Goal: Information Seeking & Learning: Learn about a topic

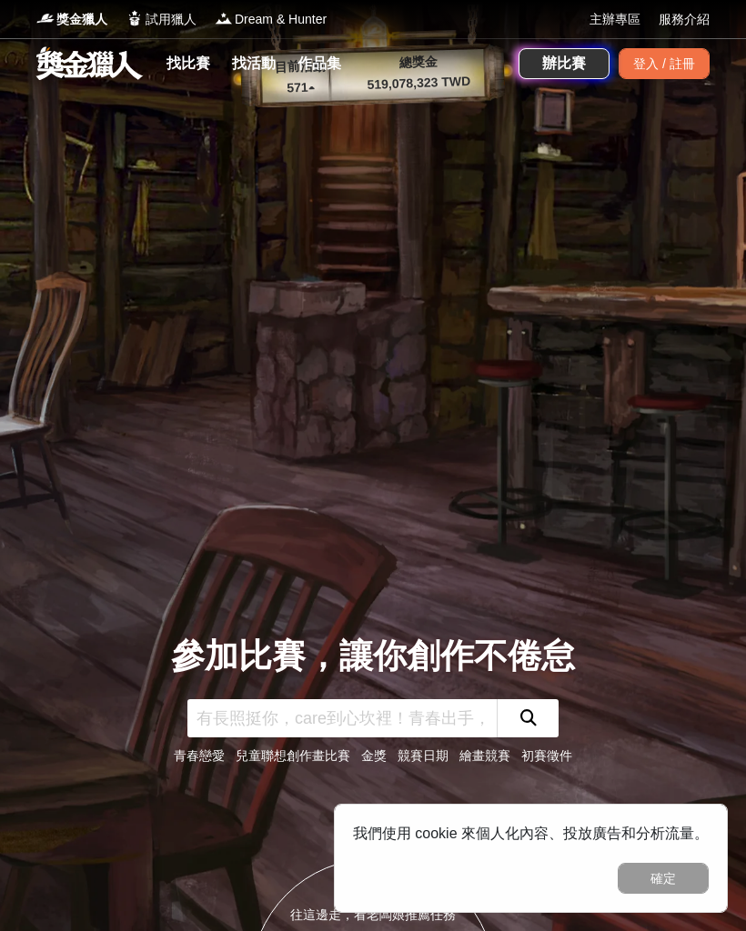
click at [647, 61] on div "登入 / 註冊" at bounding box center [663, 63] width 91 height 31
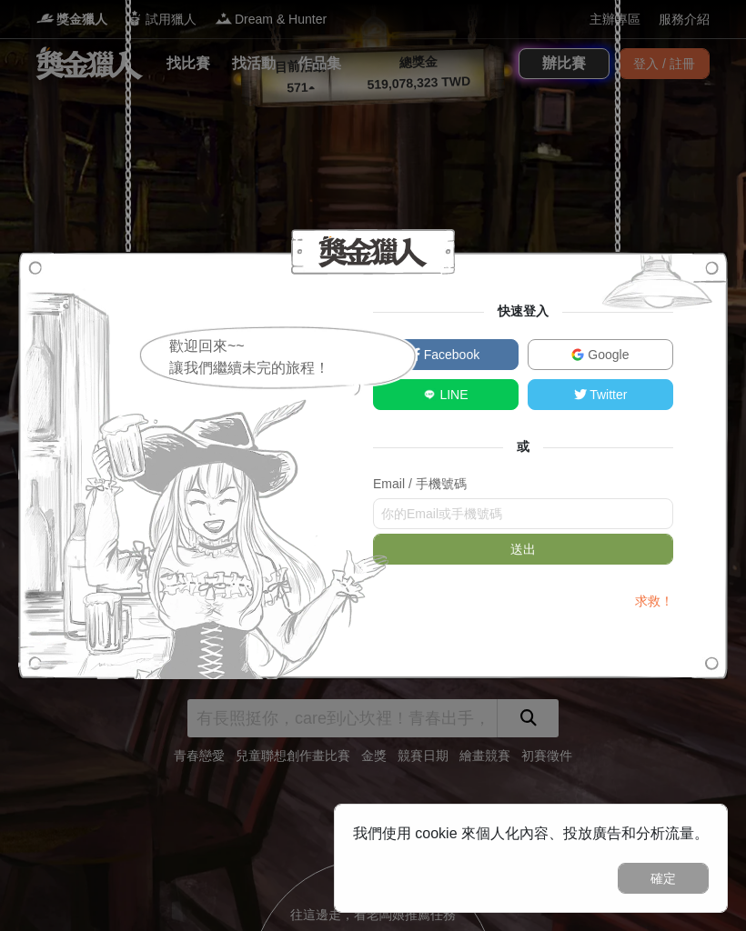
click at [608, 344] on link "Google" at bounding box center [599, 354] width 145 height 31
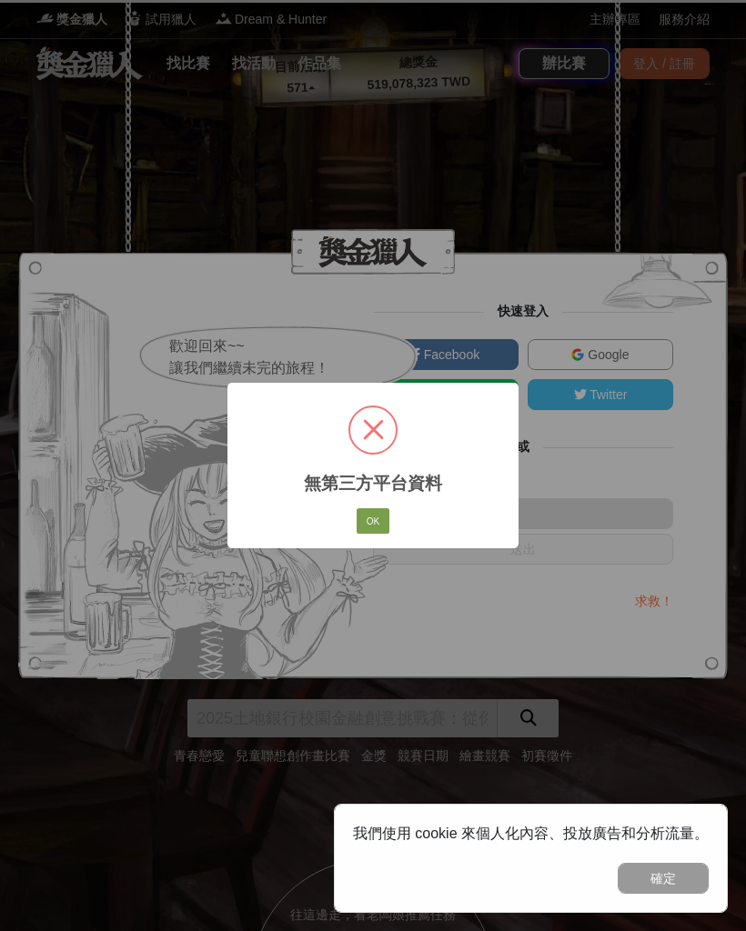
click at [379, 508] on button "OK" at bounding box center [372, 520] width 33 height 25
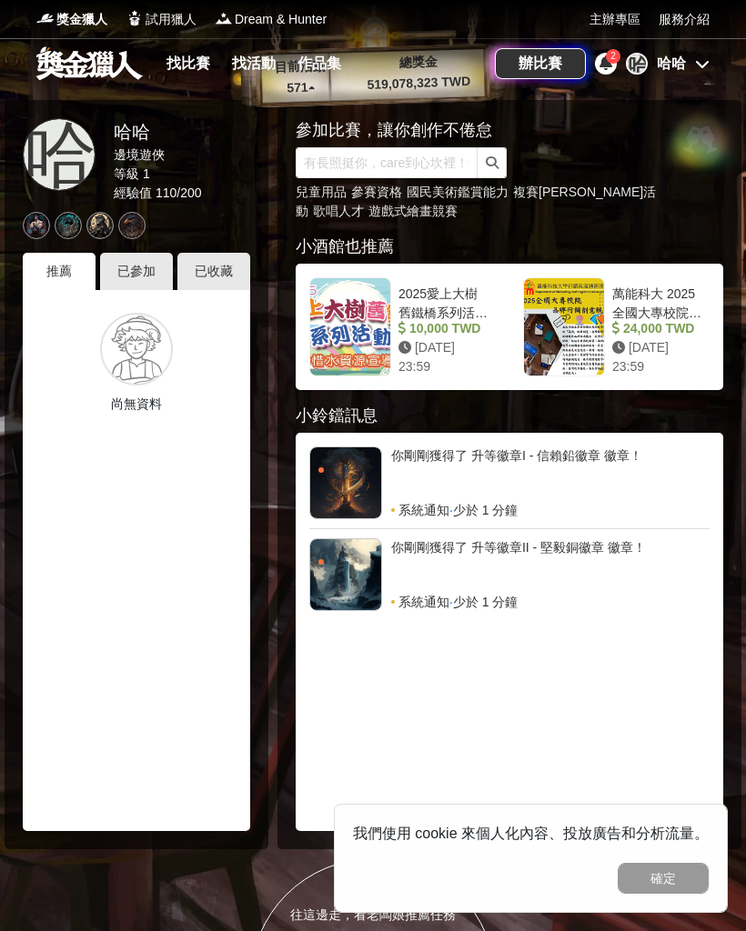
click at [186, 64] on link "找比賽" at bounding box center [188, 63] width 58 height 25
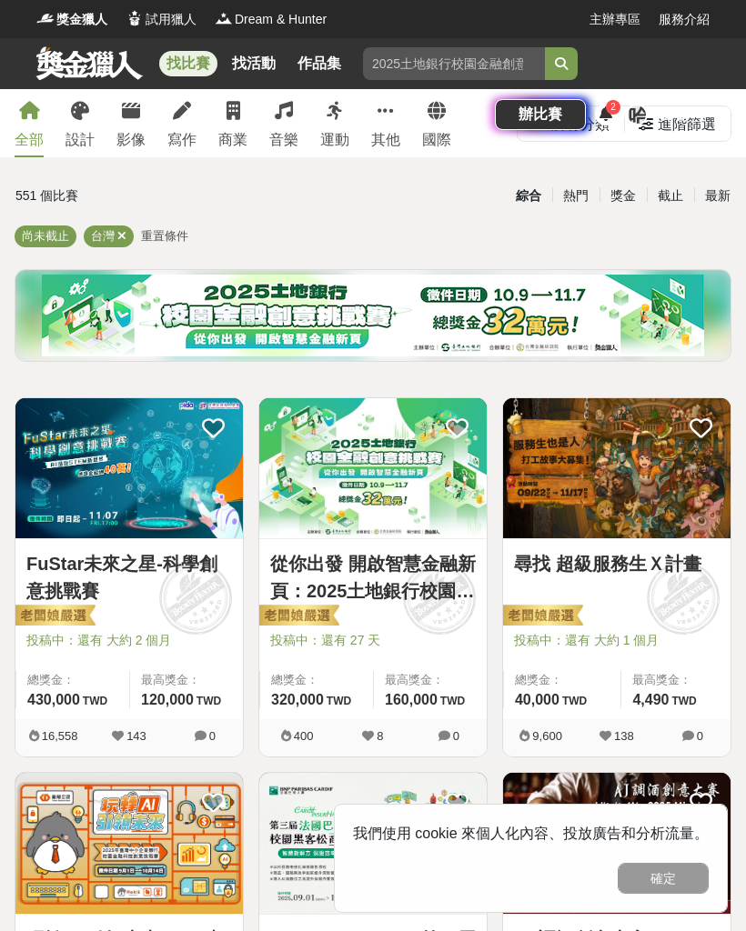
click at [69, 113] on div "找比賽 找活動 作品集 青少年發明展 歌唱人才 想像力 兒童用品 挑戰自我 歌唱 辦比賽 2 哈 哈哈" at bounding box center [373, 89] width 746 height 102
click at [72, 107] on div "找比賽 找活動 作品集 青少年發明展 歌唱人才 想像力 兒童用品 挑戰自我 歌唱 辦比賽 2 哈 哈哈" at bounding box center [373, 89] width 746 height 102
click at [75, 115] on div "找比賽 找活動 作品集 青少年發明展 歌唱人才 想像力 兒童用品 挑戰自我 歌唱 辦比賽 2 哈 哈哈" at bounding box center [373, 89] width 746 height 102
click at [74, 115] on div "找比賽 找活動 作品集 青少年發明展 歌唱人才 想像力 兒童用品 挑戰自我 歌唱 辦比賽 2 哈 哈哈" at bounding box center [373, 89] width 746 height 102
click at [102, 139] on div "找比賽 找活動 作品集 青少年發明展 歌唱人才 想像力 兒童用品 挑戰自我 歌唱 辦比賽 2 哈 哈哈" at bounding box center [373, 89] width 746 height 102
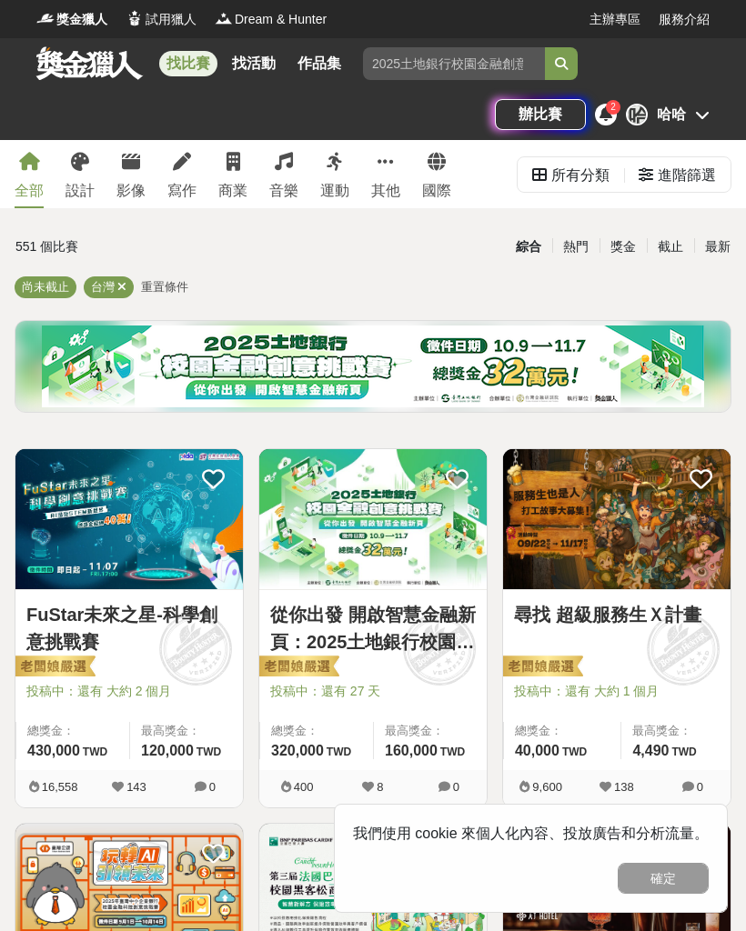
scroll to position [18, 0]
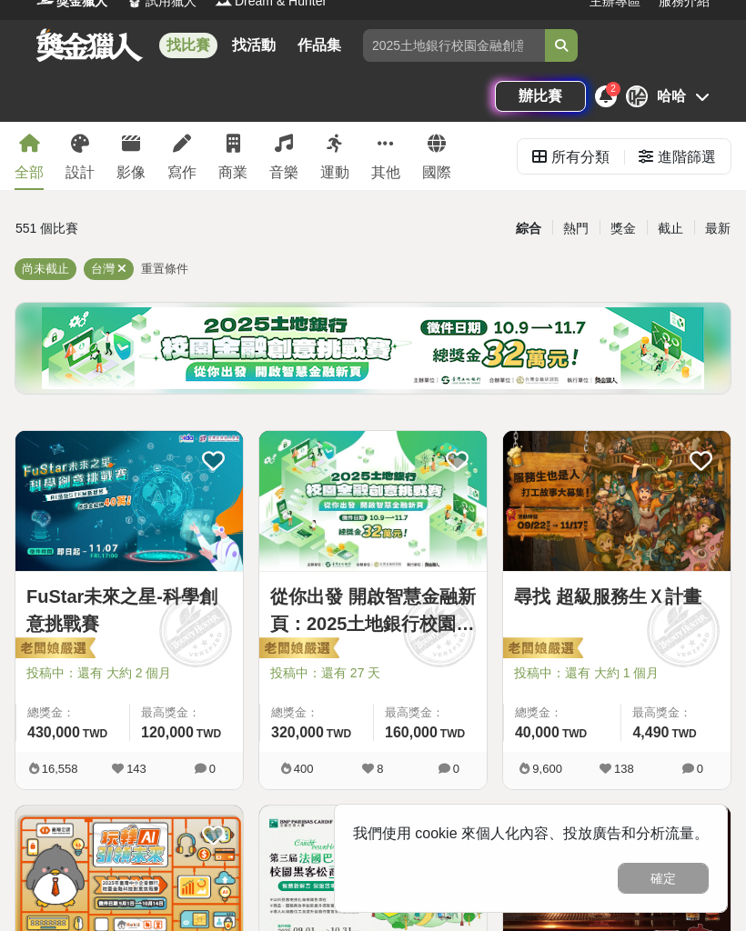
click at [87, 167] on div "設計" at bounding box center [79, 173] width 29 height 22
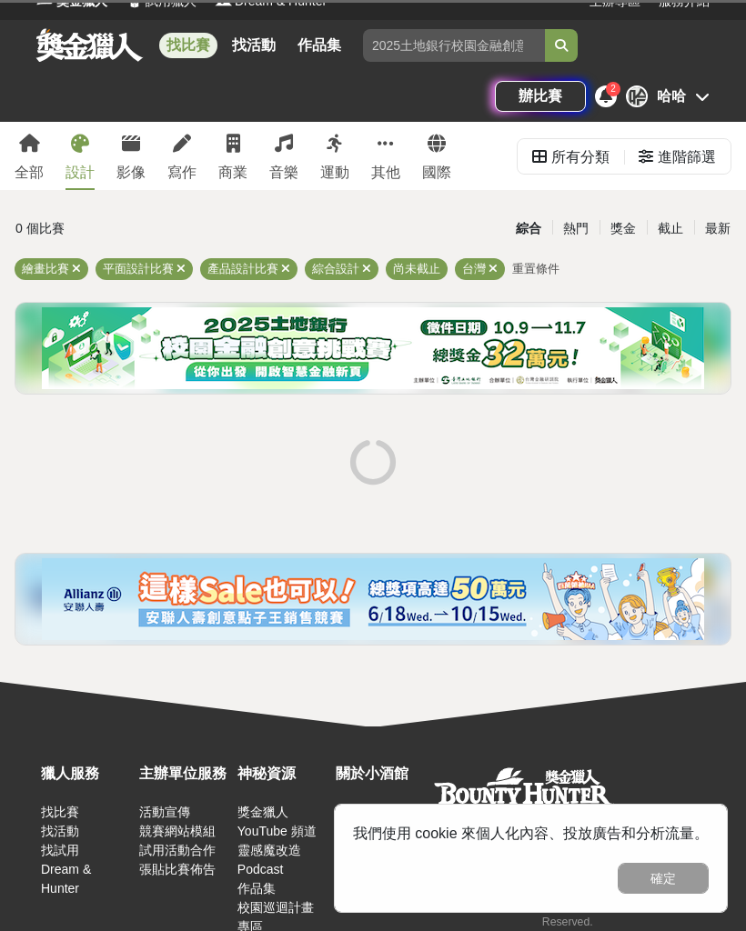
click at [93, 147] on link "設計" at bounding box center [79, 156] width 29 height 68
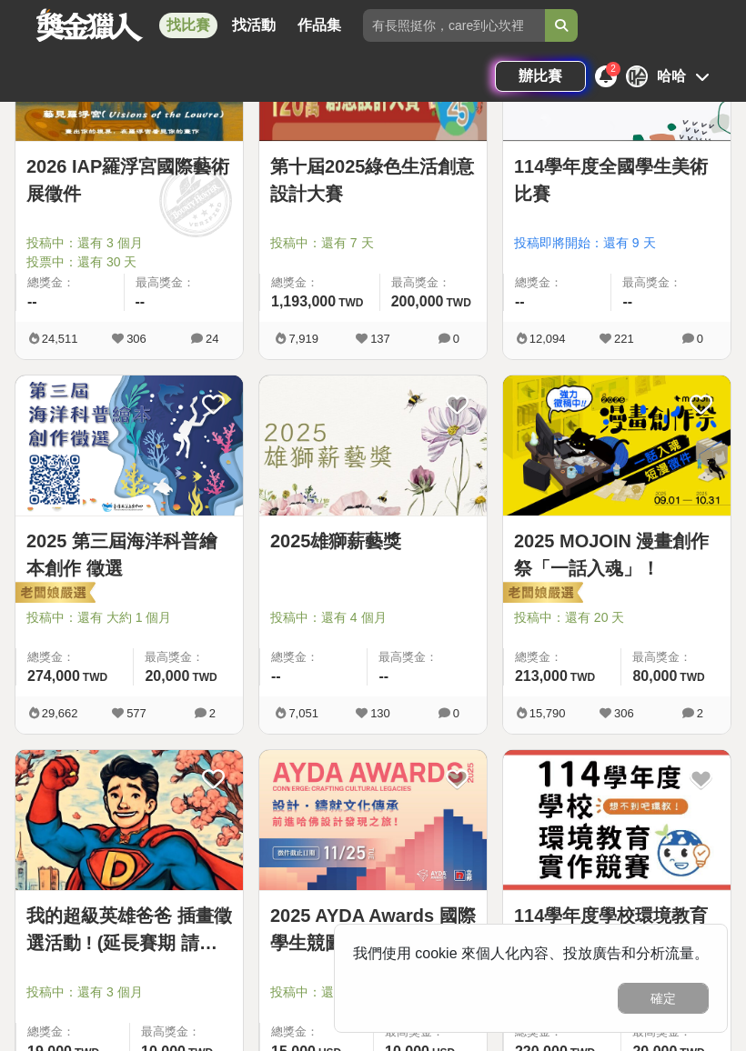
scroll to position [826, 0]
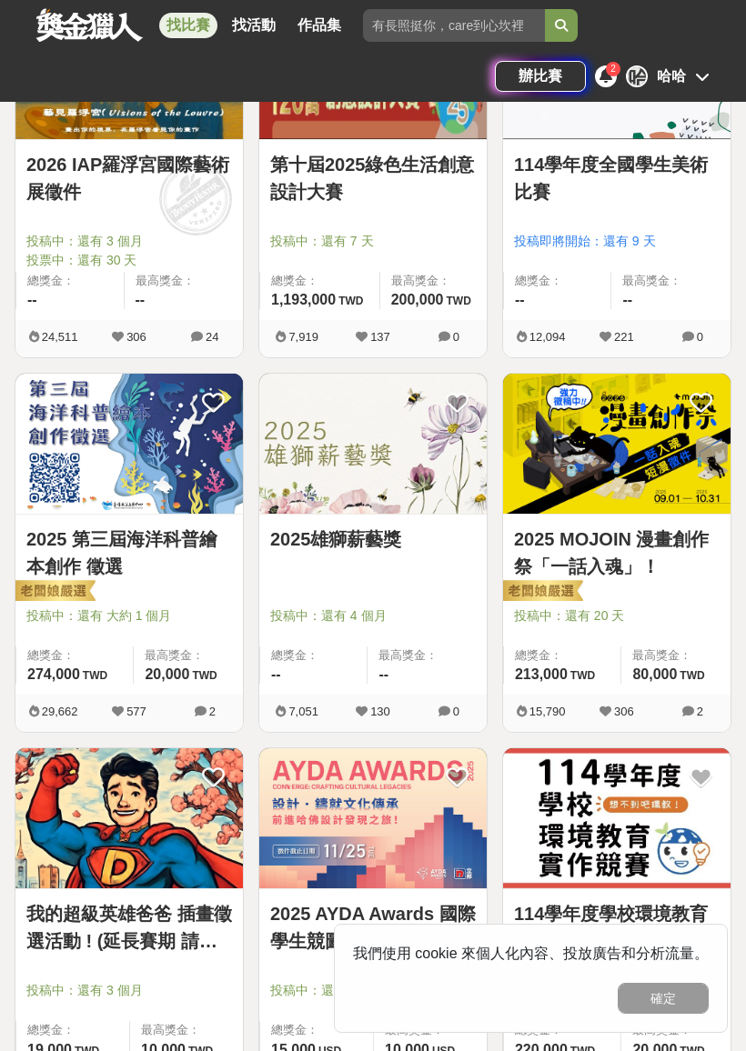
click at [626, 415] on img at bounding box center [616, 444] width 227 height 140
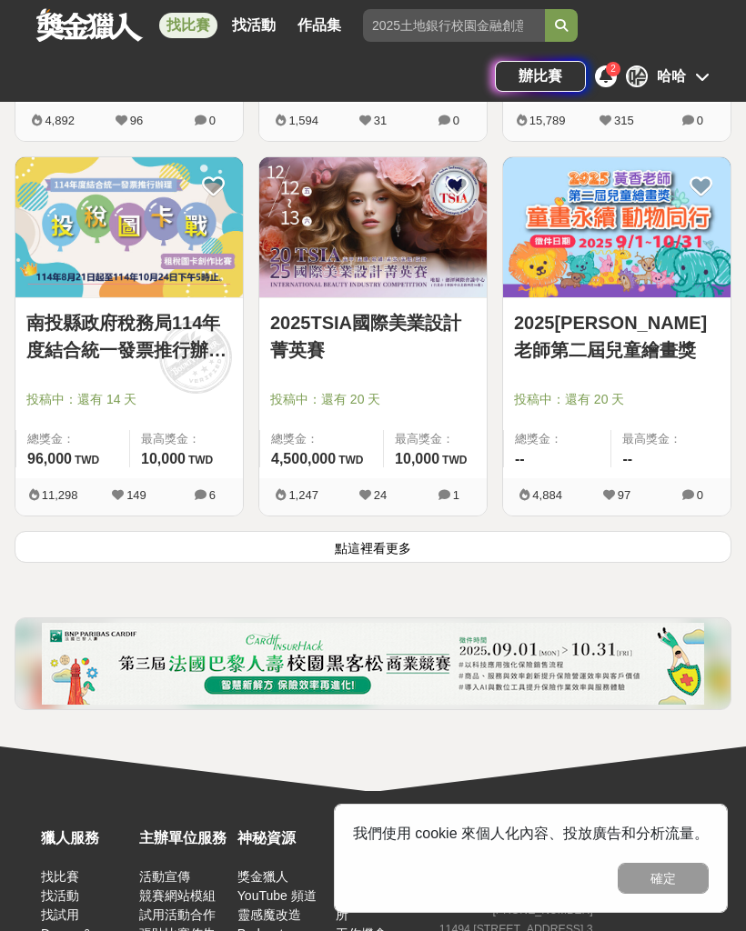
scroll to position [2914, 0]
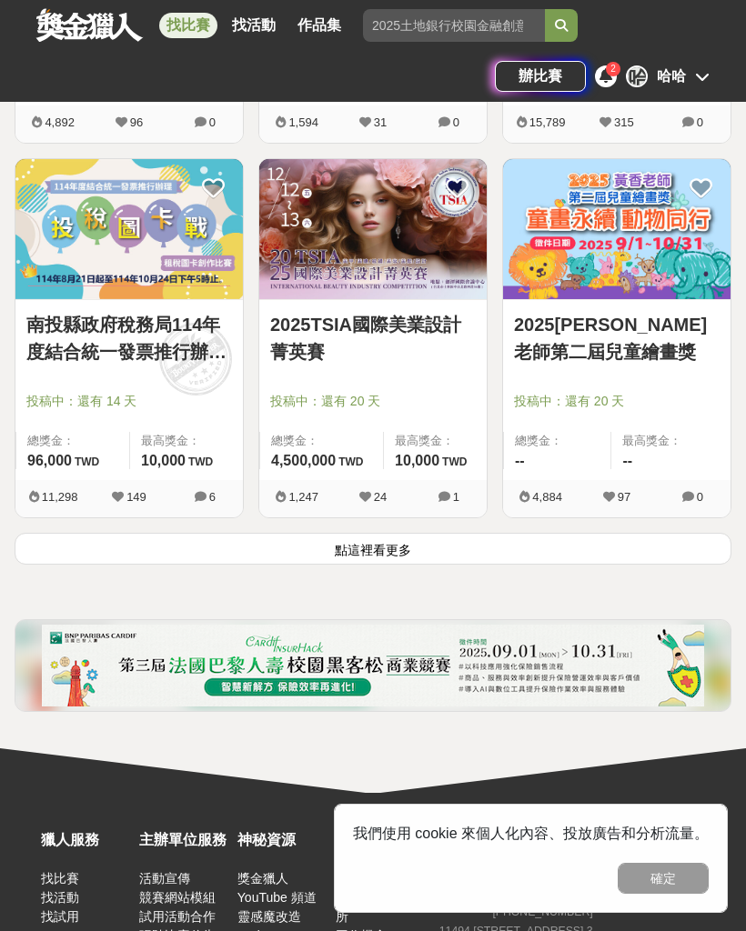
click at [436, 546] on button "點這裡看更多" at bounding box center [373, 549] width 716 height 32
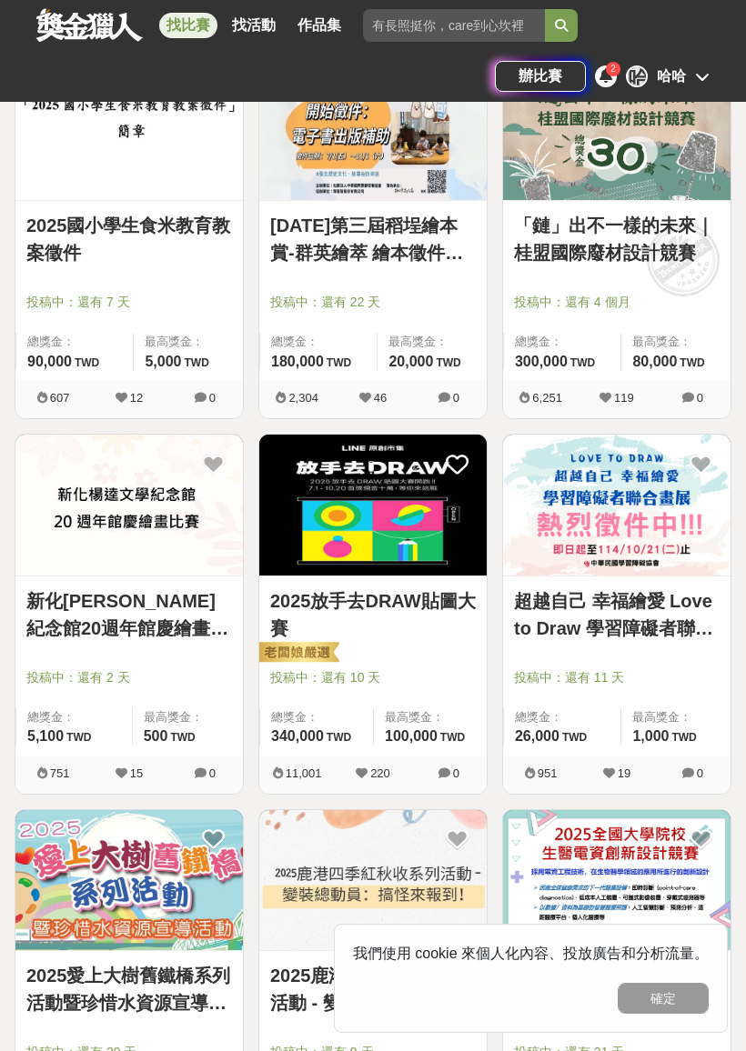
scroll to position [4921, 0]
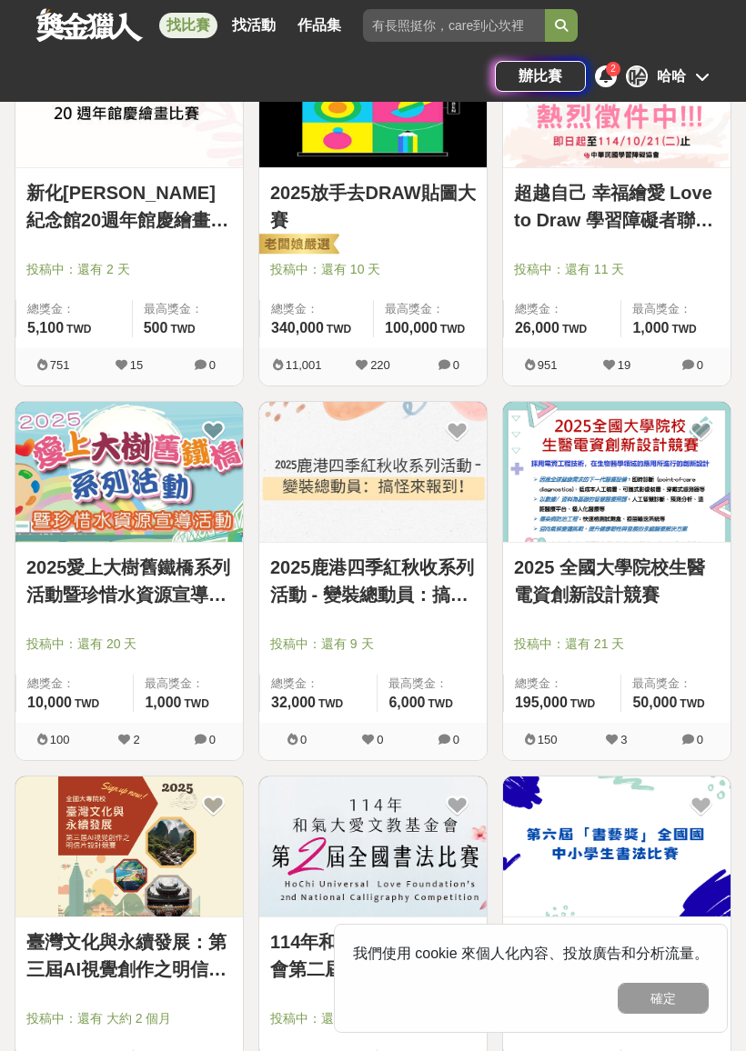
click at [638, 506] on img at bounding box center [616, 472] width 227 height 140
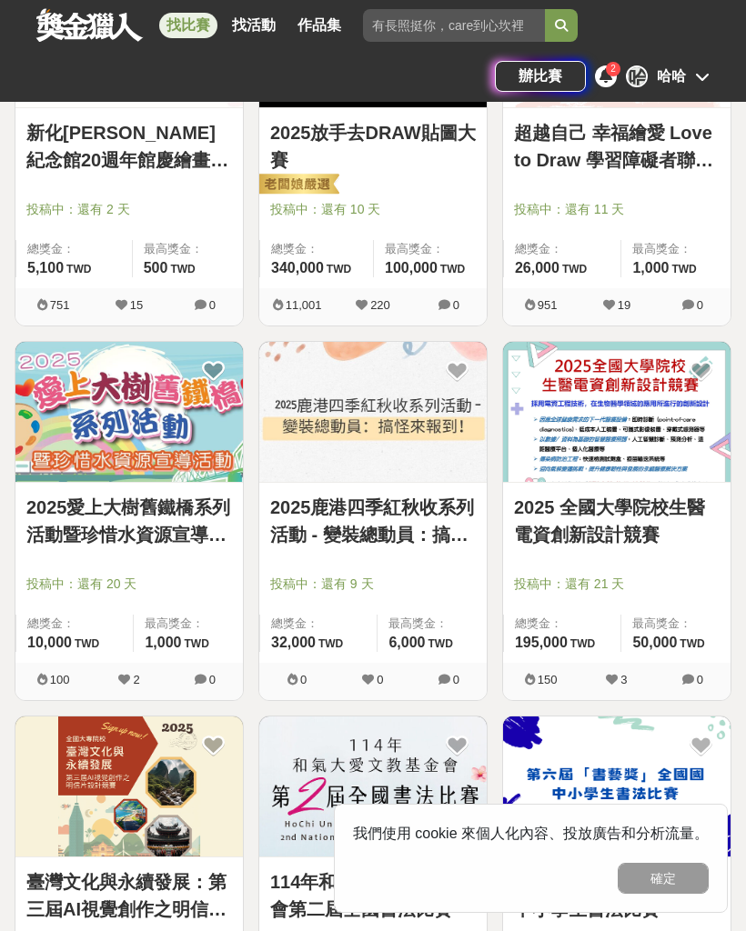
scroll to position [5692, 0]
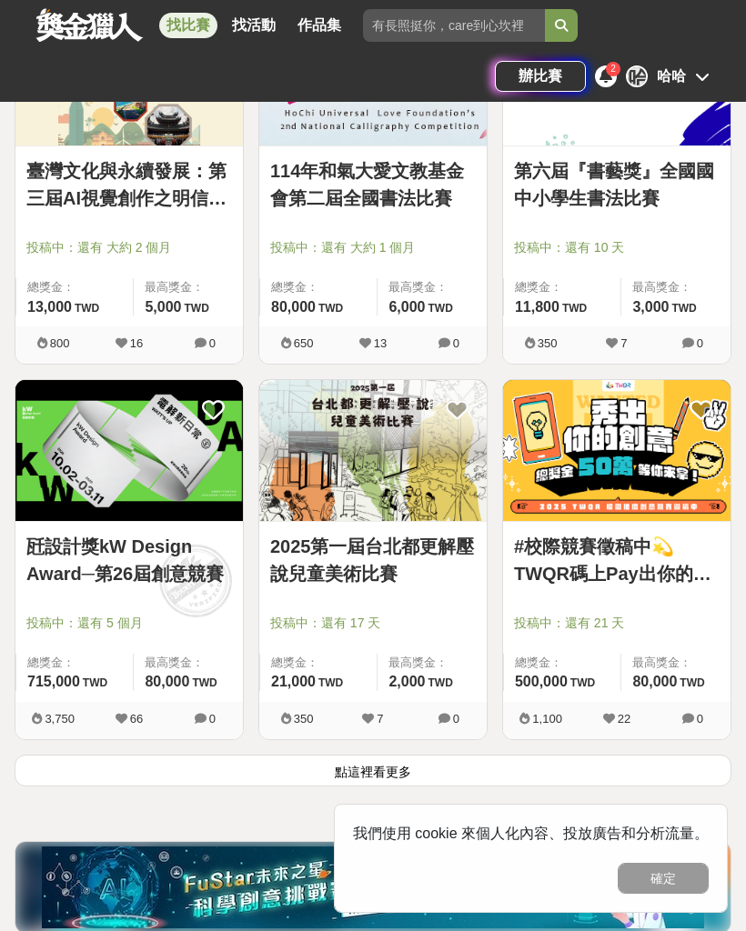
click at [349, 762] on button "點這裡看更多" at bounding box center [373, 771] width 716 height 32
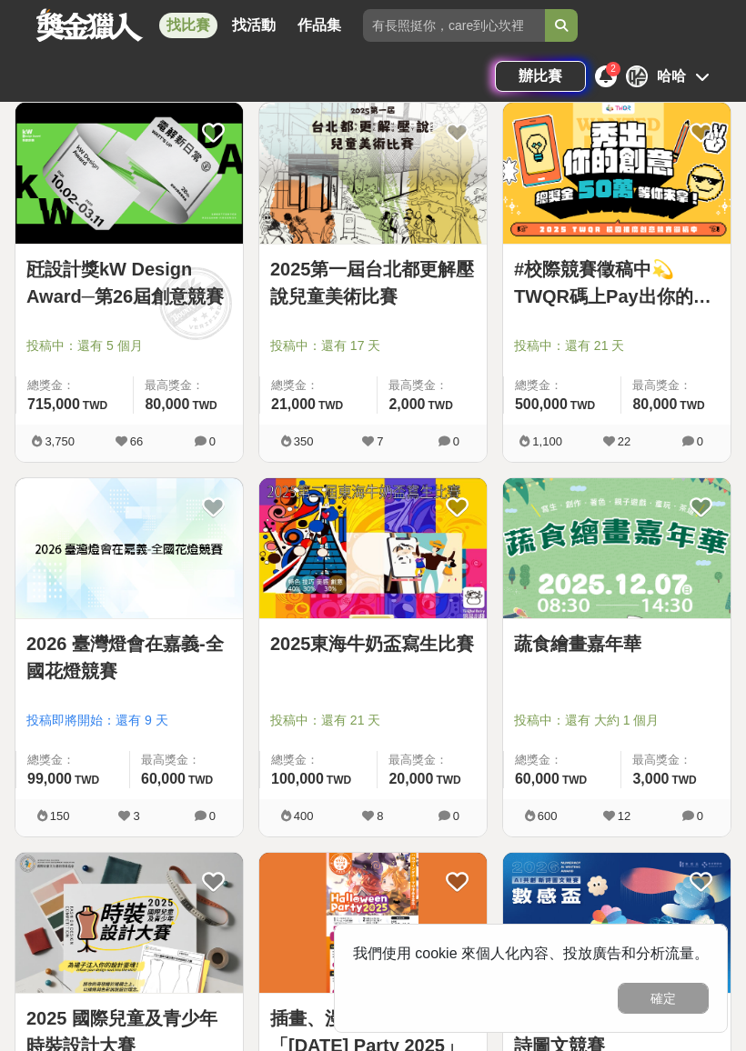
scroll to position [5972, 0]
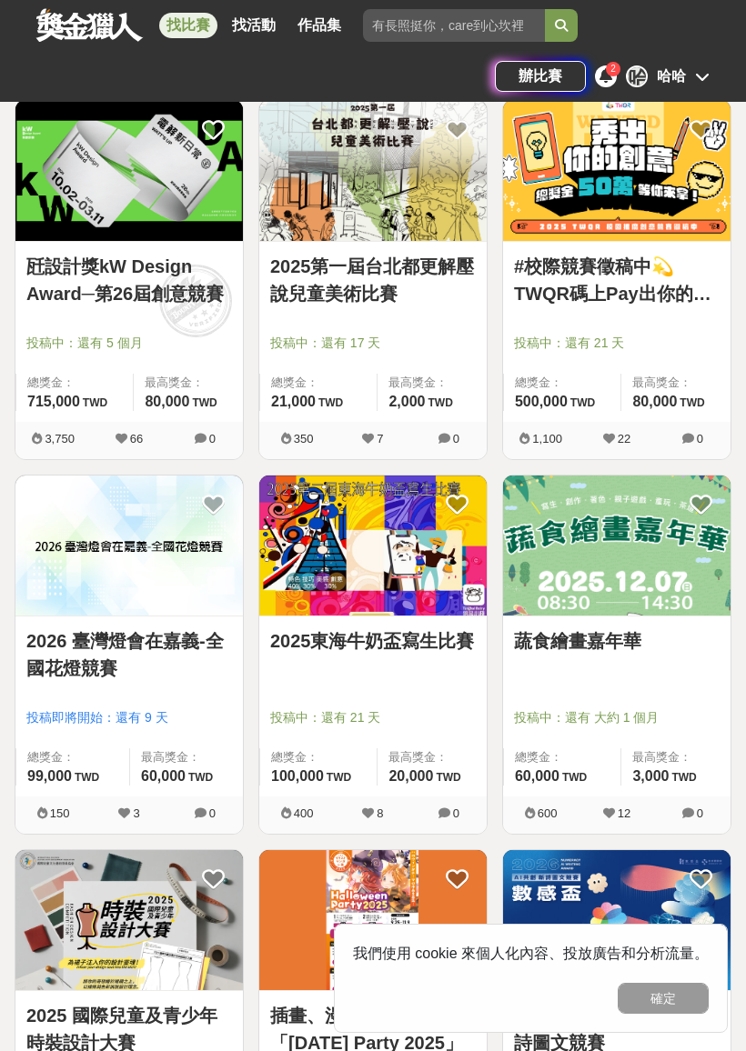
click at [408, 696] on div at bounding box center [378, 692] width 216 height 22
click at [396, 568] on img at bounding box center [372, 546] width 227 height 140
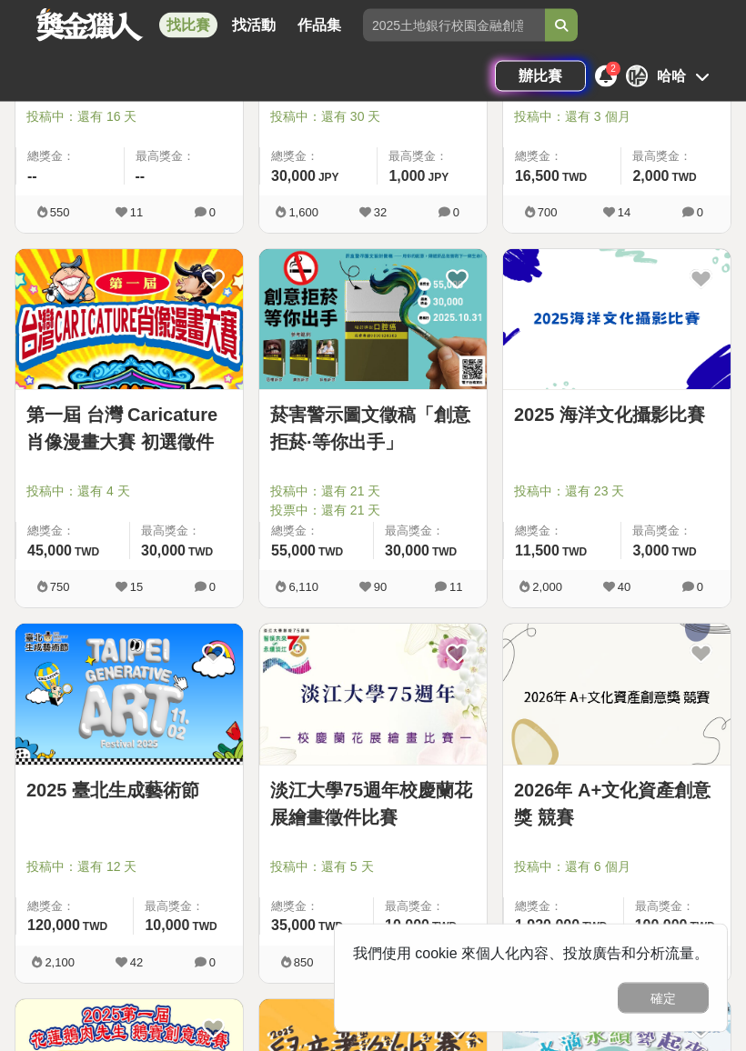
scroll to position [6948, 0]
click at [145, 401] on link "第一屆 台灣 Caricature 肖像漫畫大賽 初選徵件" at bounding box center [128, 428] width 205 height 55
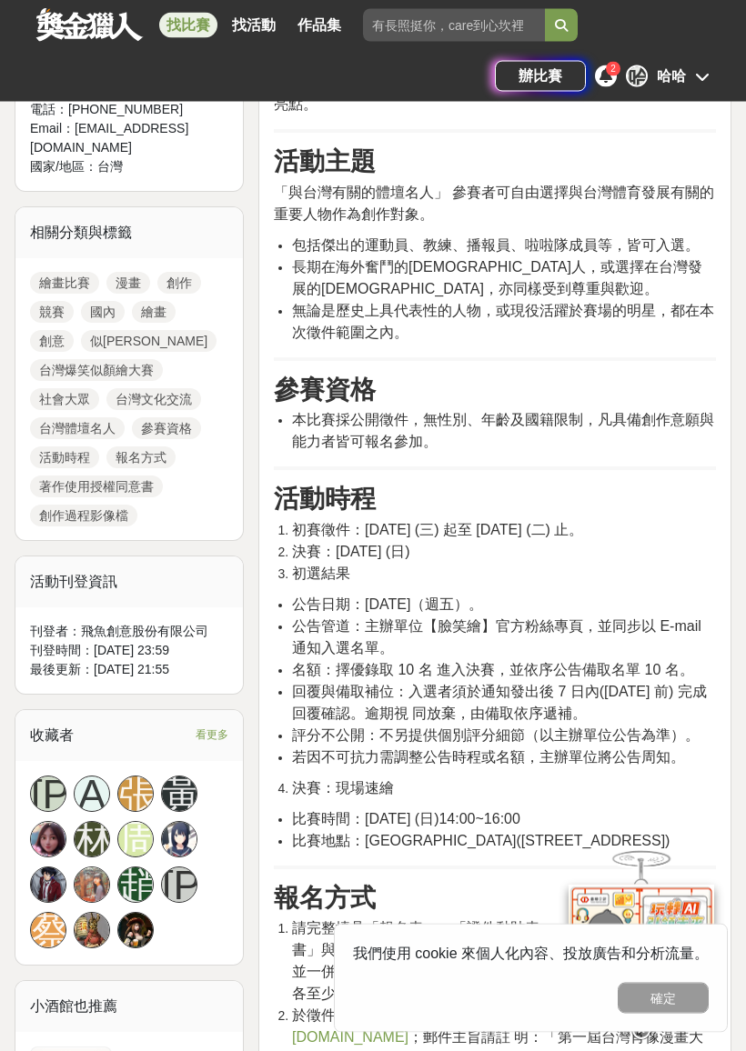
scroll to position [859, 0]
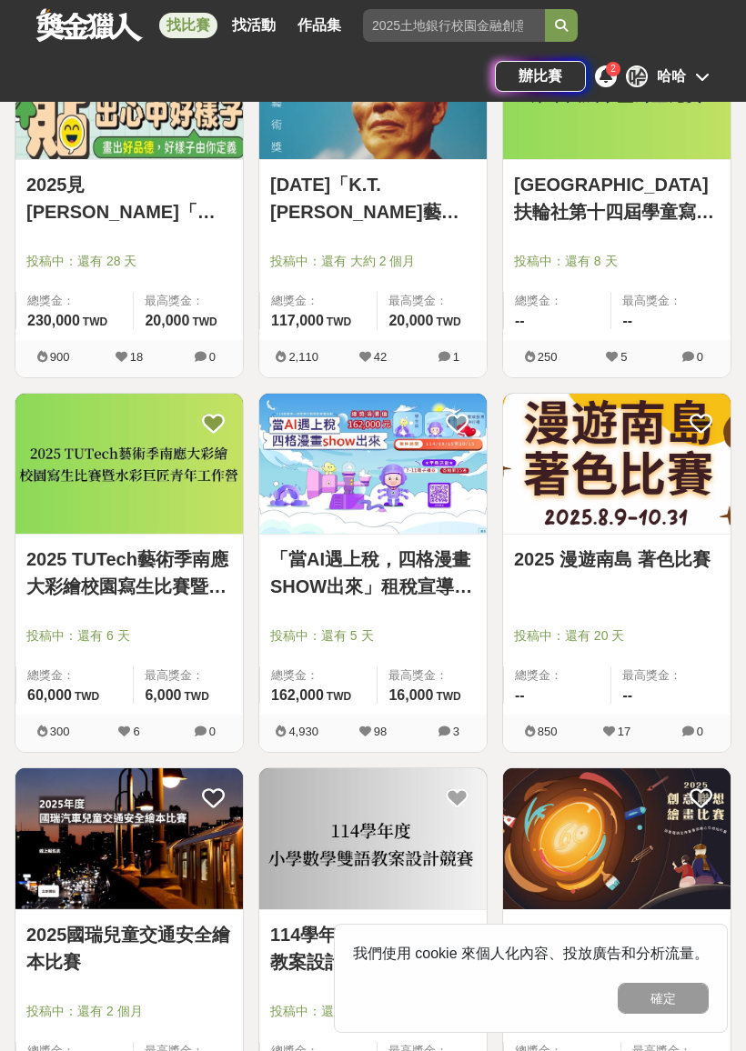
scroll to position [8658, 0]
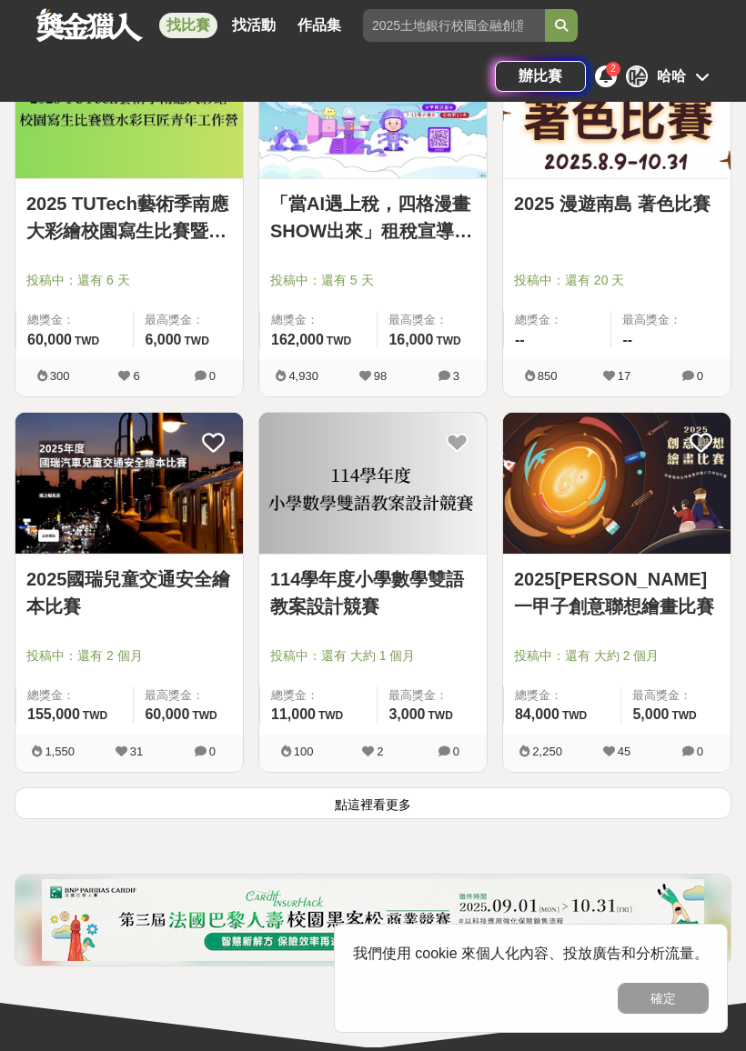
click at [103, 792] on button "點這裡看更多" at bounding box center [373, 803] width 716 height 32
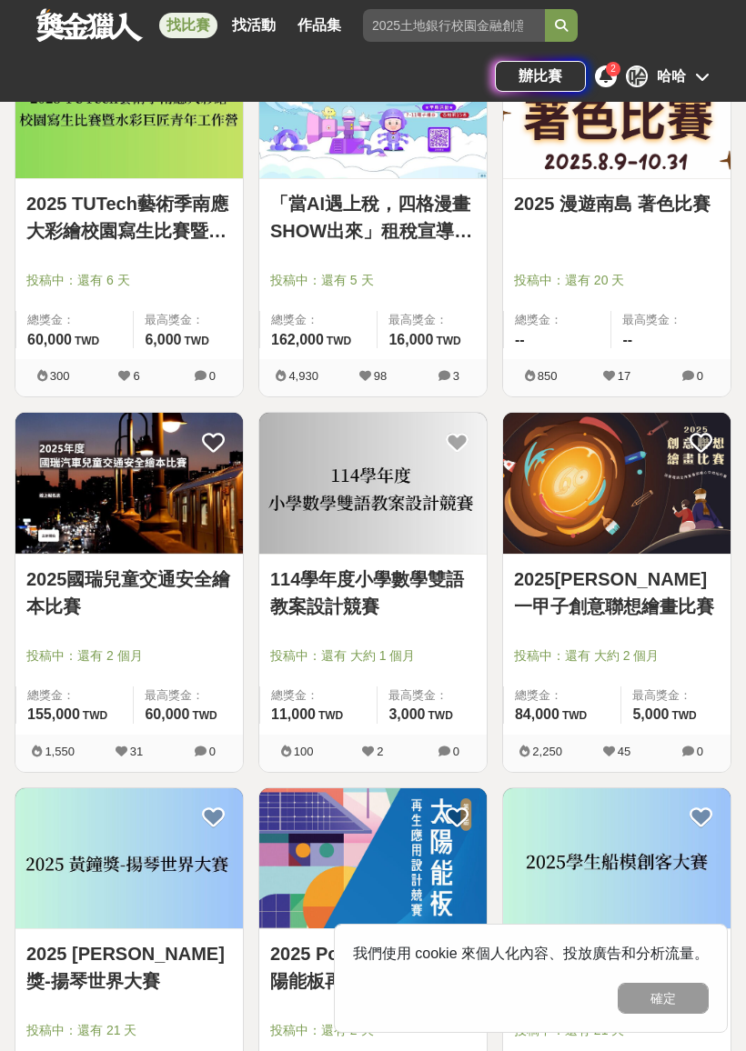
click at [568, 506] on img at bounding box center [616, 483] width 227 height 140
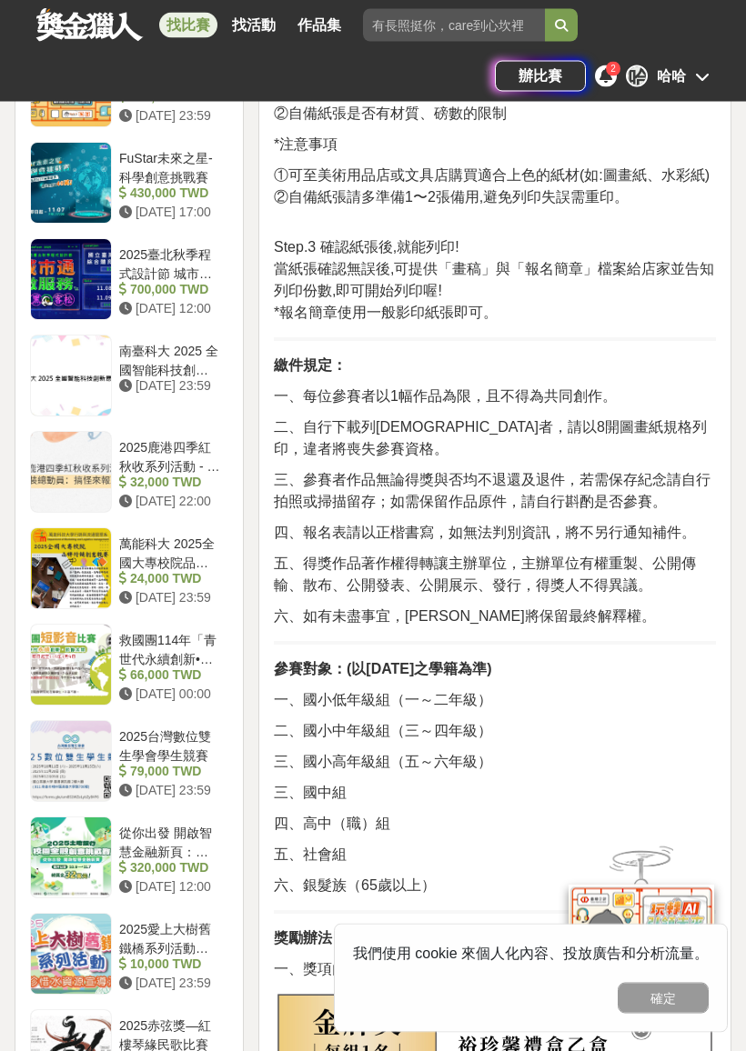
scroll to position [1920, 0]
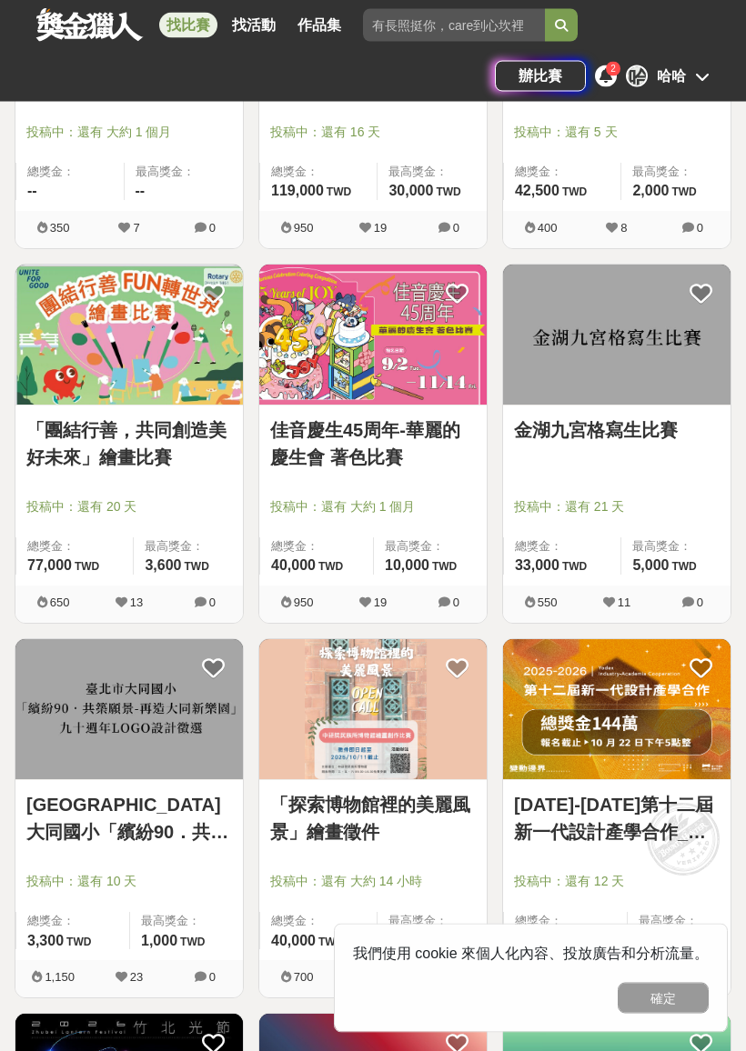
scroll to position [10306, 0]
click at [301, 339] on img at bounding box center [372, 335] width 227 height 140
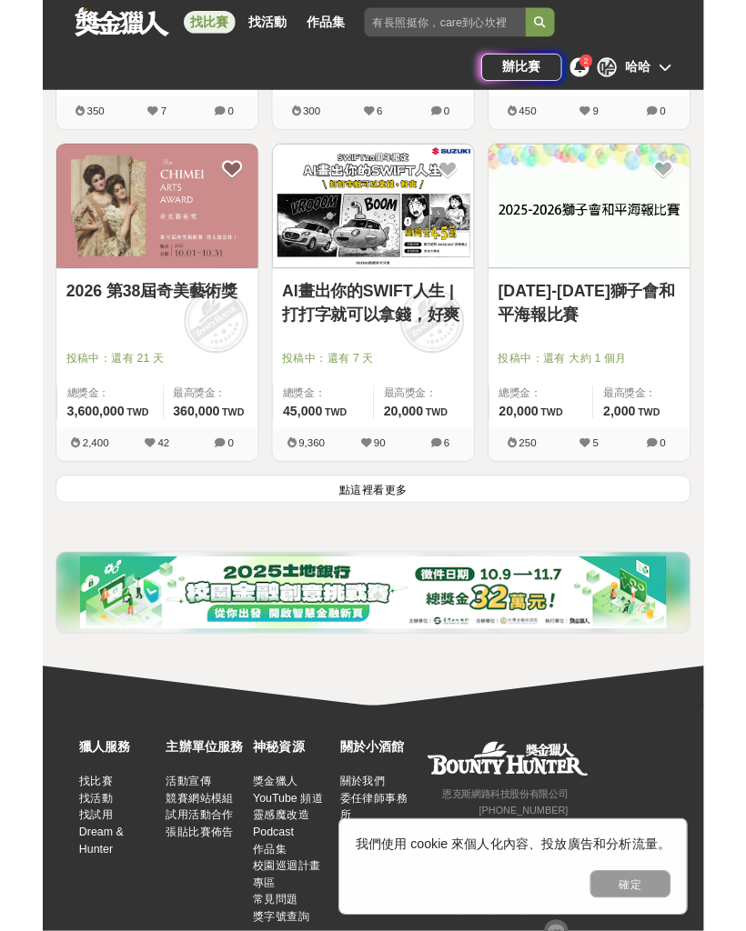
scroll to position [11883, 0]
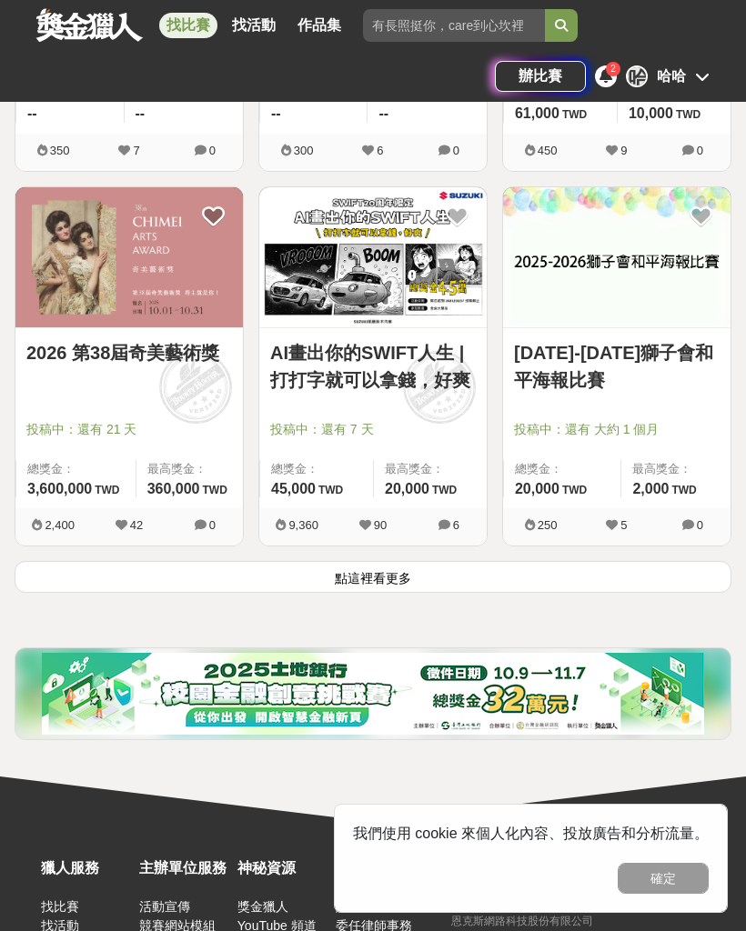
click at [118, 563] on button "點這裡看更多" at bounding box center [373, 577] width 716 height 32
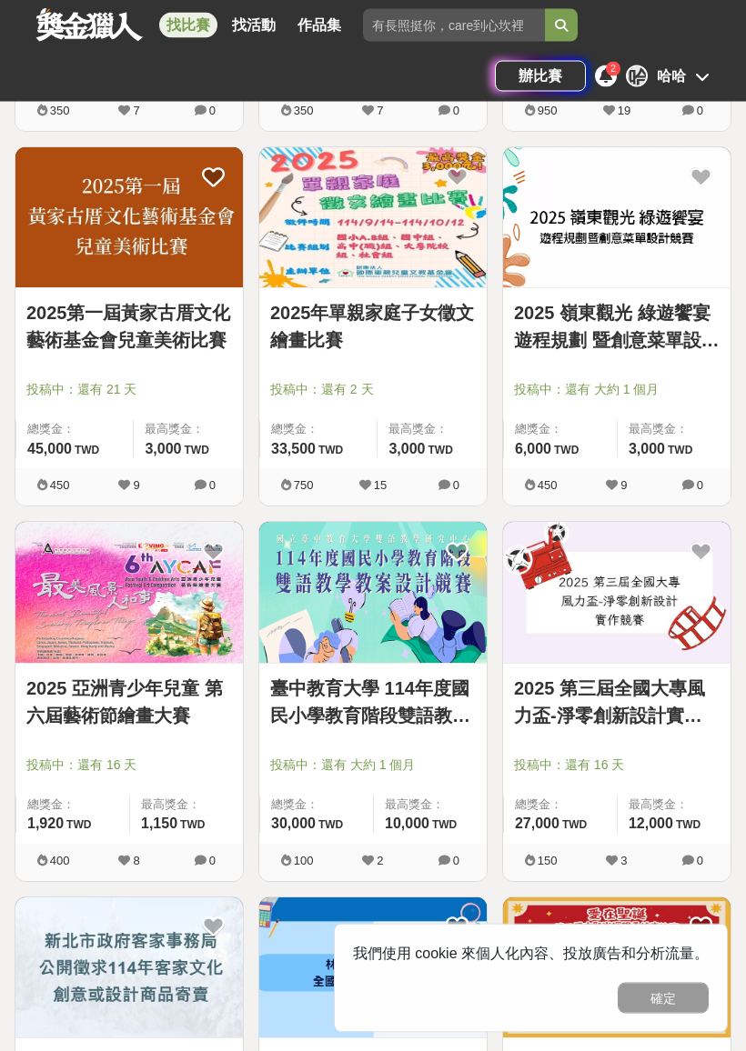
scroll to position [13797, 0]
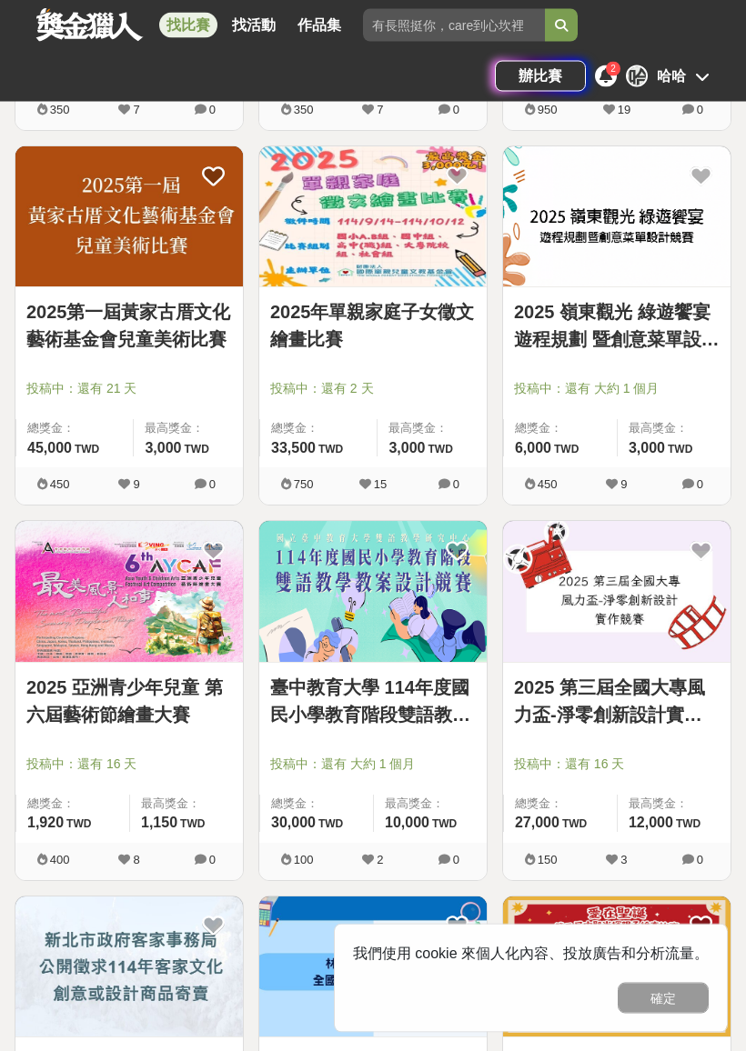
click at [583, 238] on img at bounding box center [616, 217] width 227 height 140
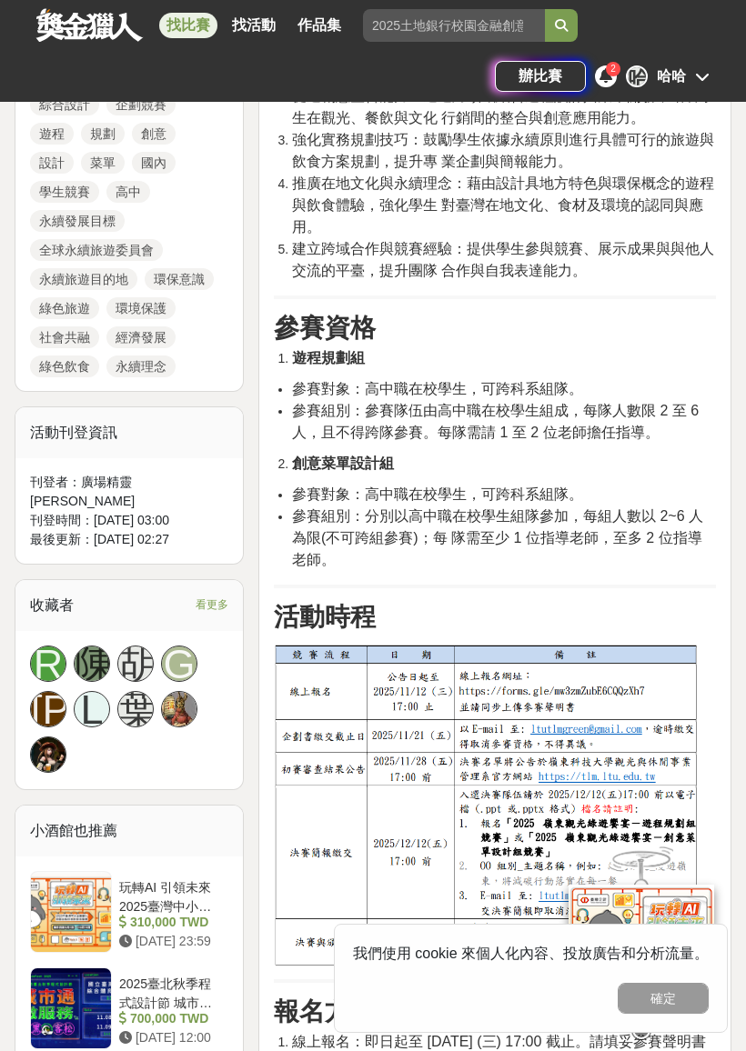
scroll to position [1006, 0]
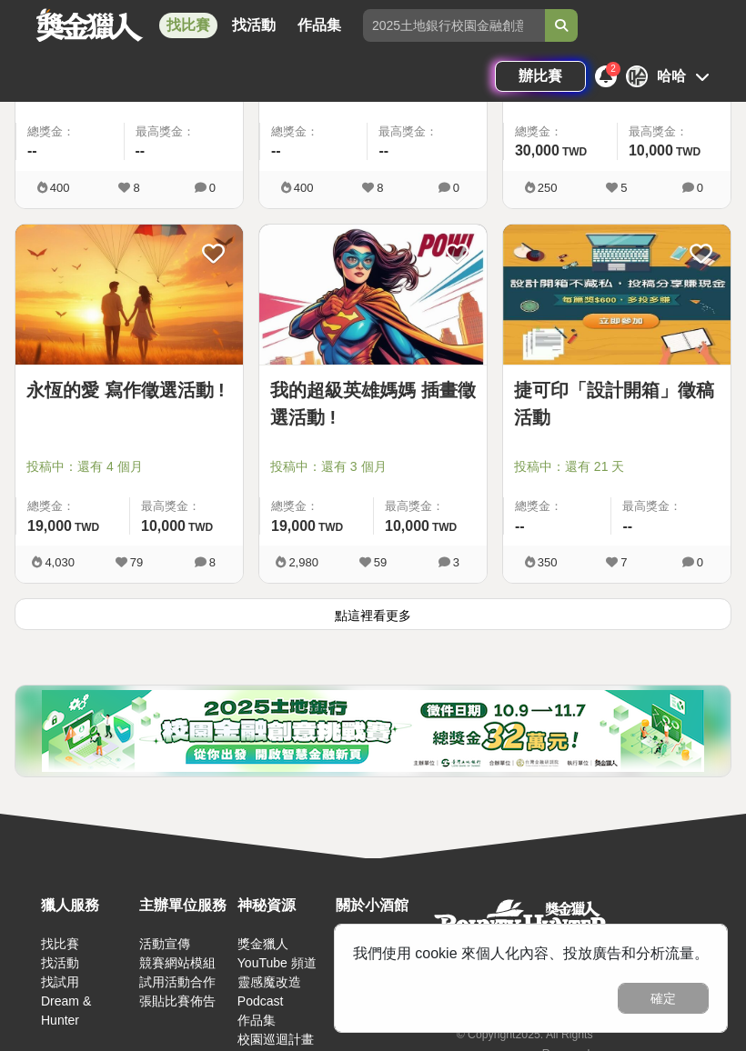
scroll to position [14844, 0]
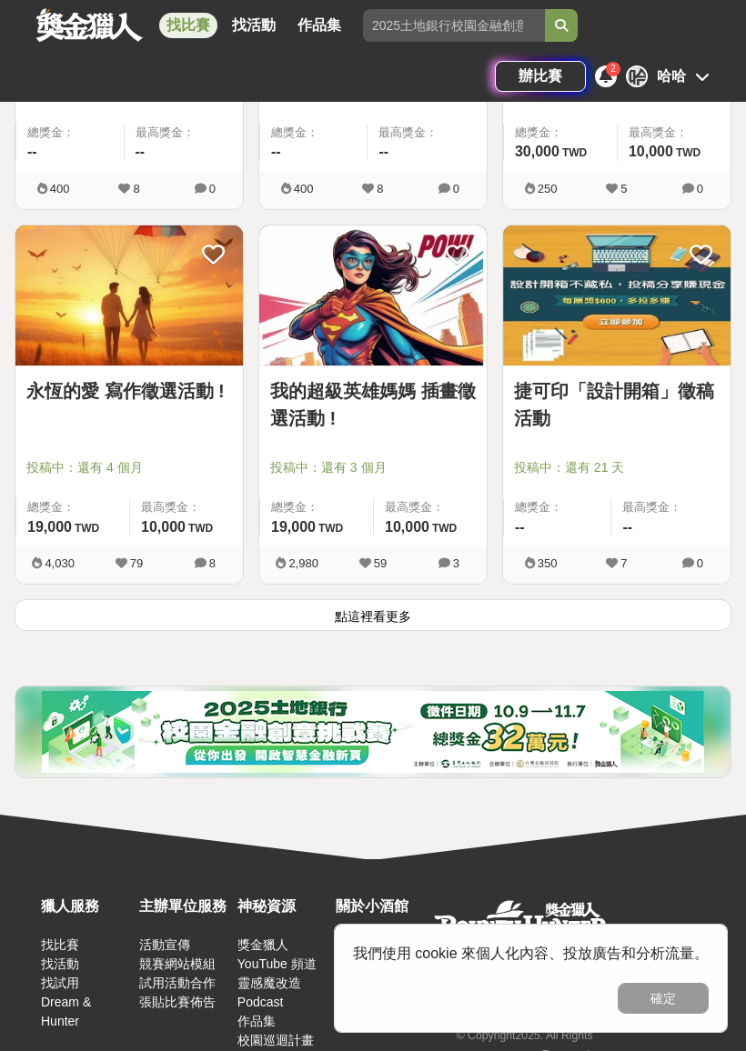
click at [245, 601] on button "點這裡看更多" at bounding box center [373, 615] width 716 height 32
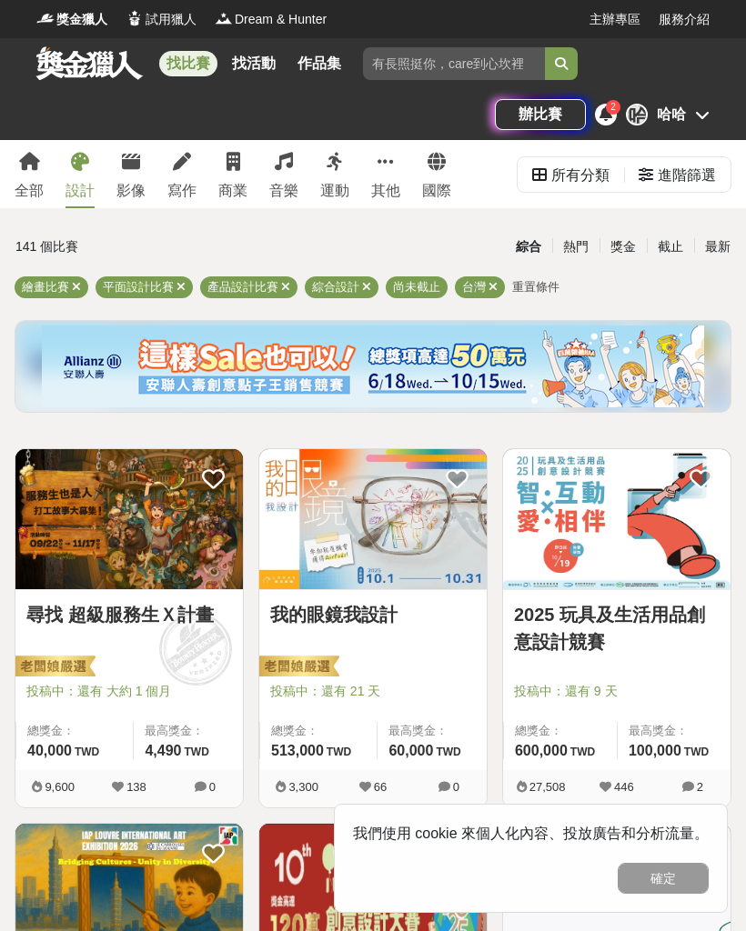
click at [700, 246] on div "最新" at bounding box center [717, 247] width 47 height 32
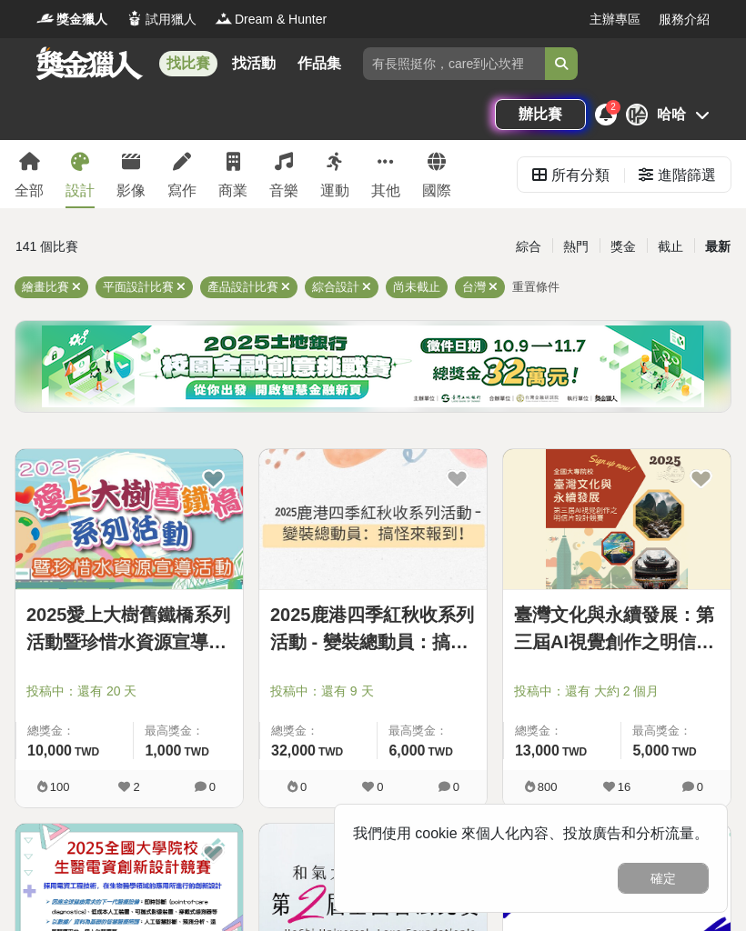
click at [605, 607] on link "臺灣文化與永續發展：第三屆AI視覺創作之明信片設計競賽" at bounding box center [616, 628] width 205 height 55
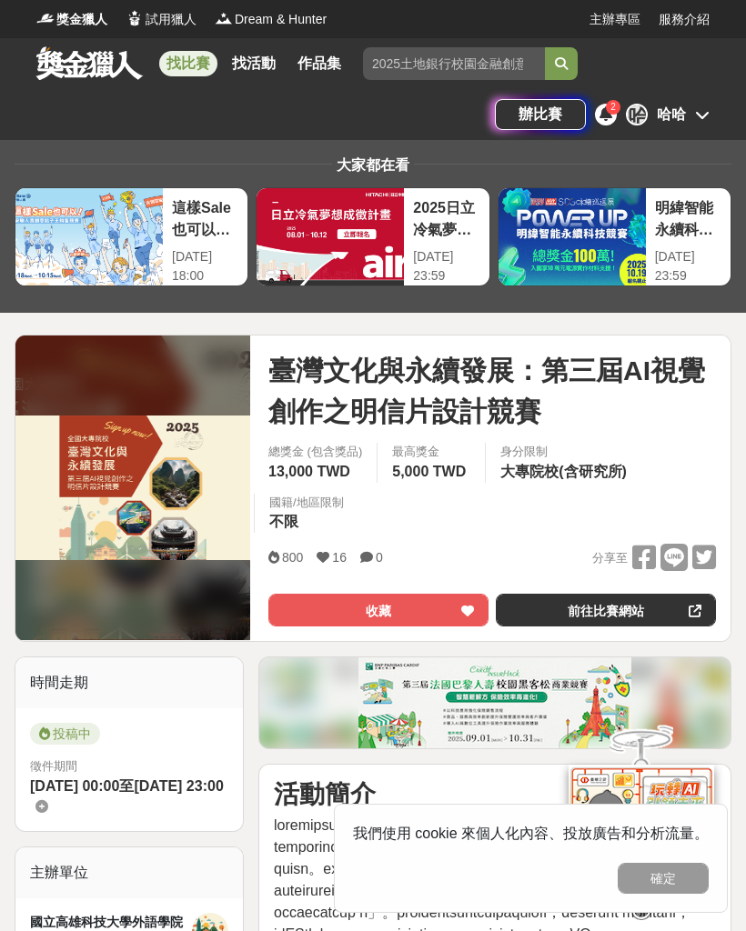
click at [438, 603] on button "收藏" at bounding box center [378, 610] width 220 height 33
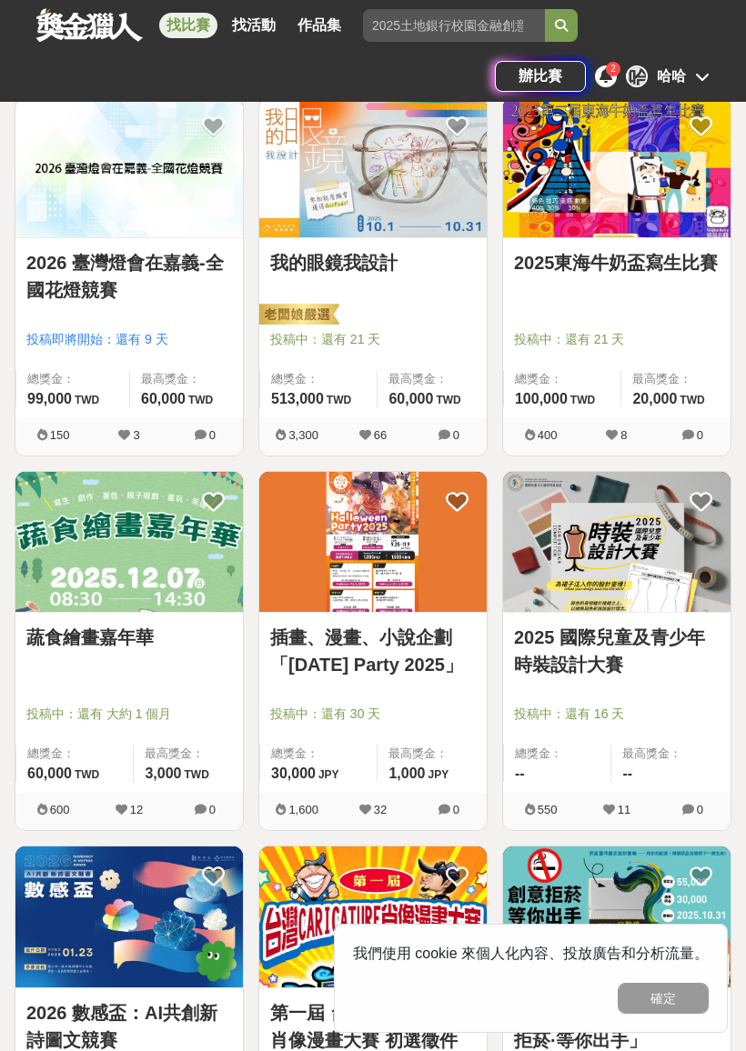
scroll to position [1514, 0]
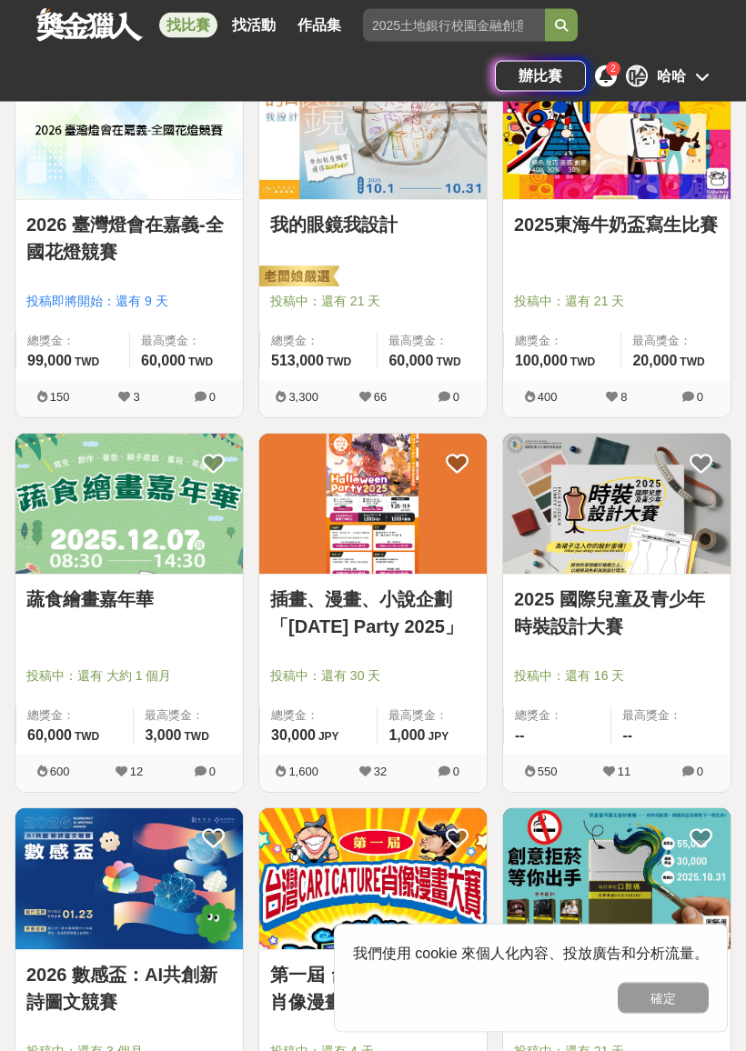
click at [81, 490] on img at bounding box center [128, 505] width 227 height 140
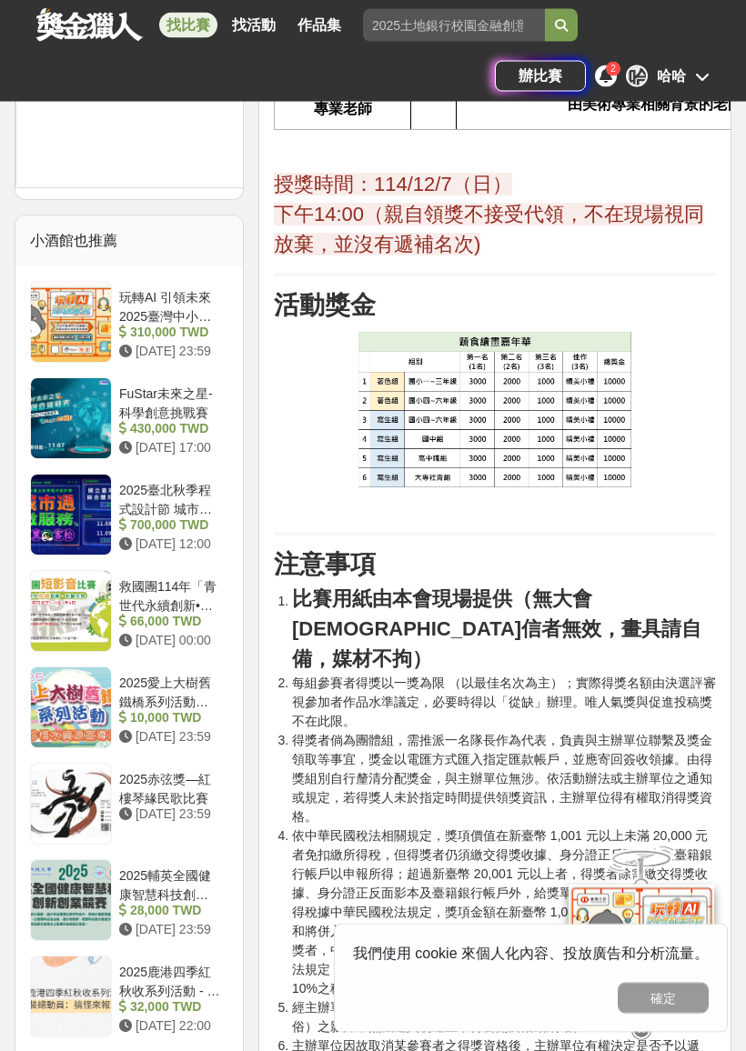
scroll to position [2025, 0]
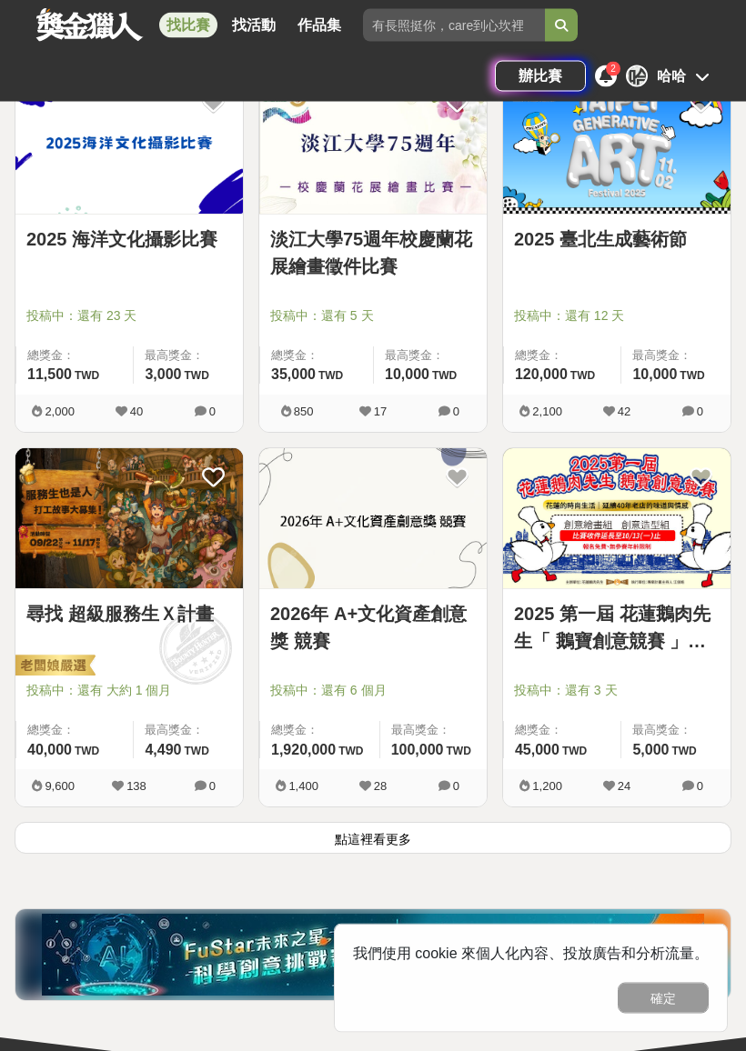
scroll to position [2626, 0]
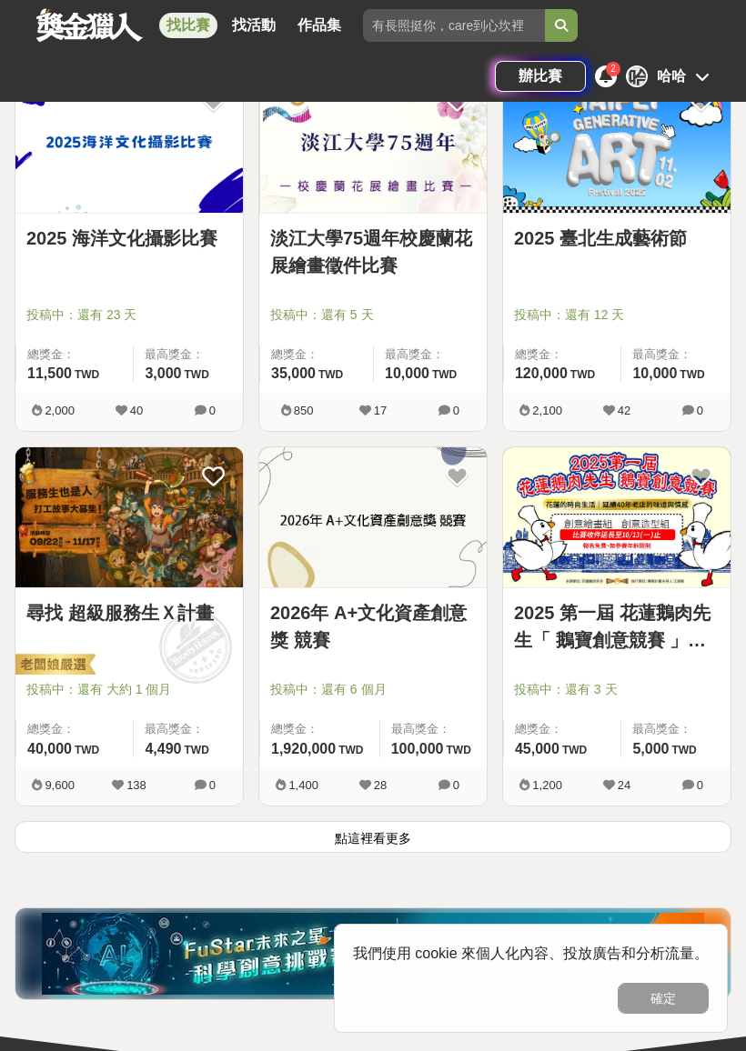
click at [585, 837] on button "點這裡看更多" at bounding box center [373, 837] width 716 height 32
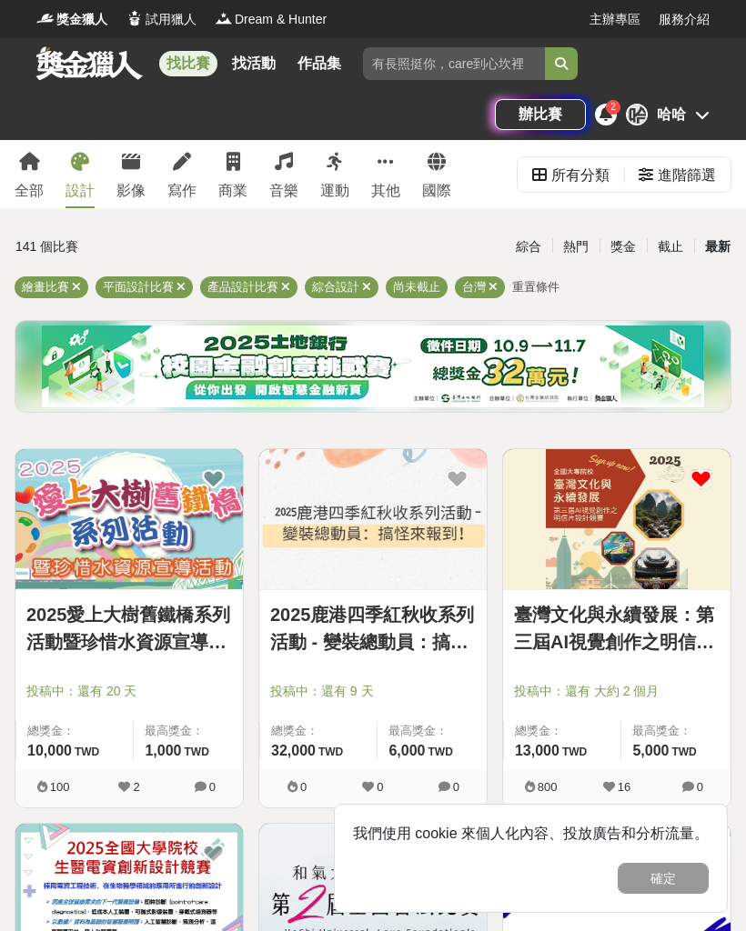
click at [571, 175] on div "所有分類" at bounding box center [580, 175] width 58 height 36
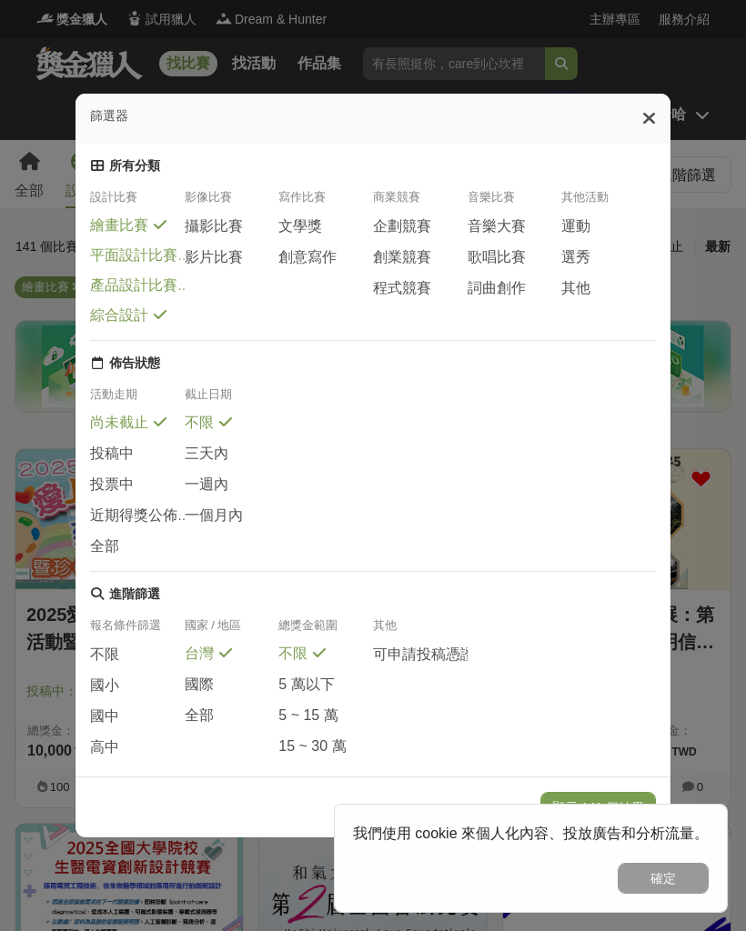
click at [106, 464] on span "投稿中" at bounding box center [112, 454] width 44 height 19
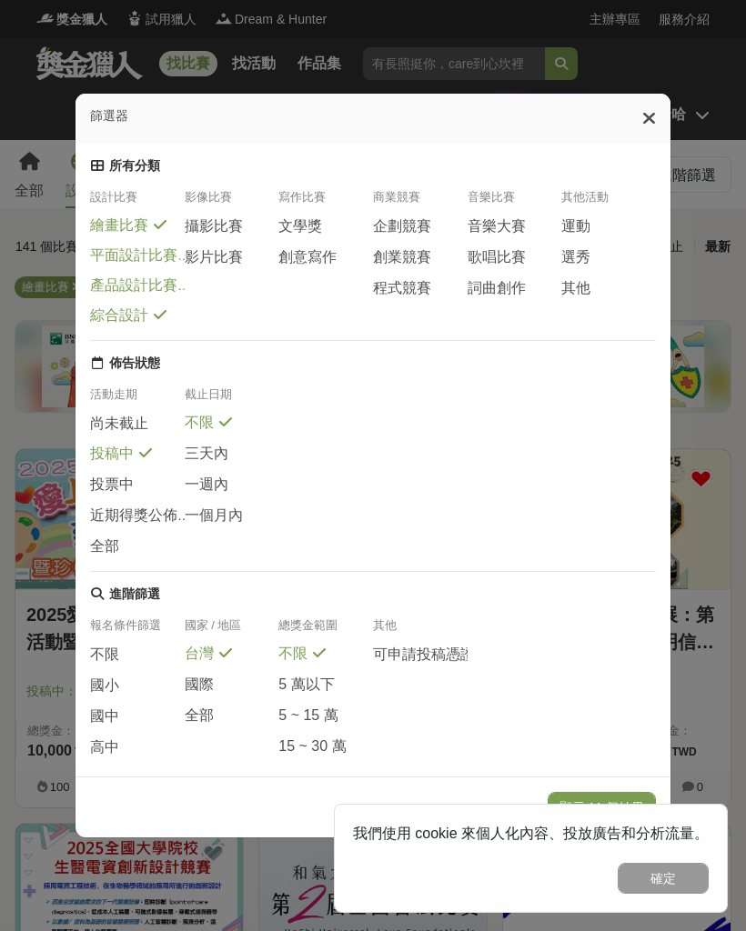
click at [100, 434] on span "尚未截止" at bounding box center [119, 424] width 58 height 19
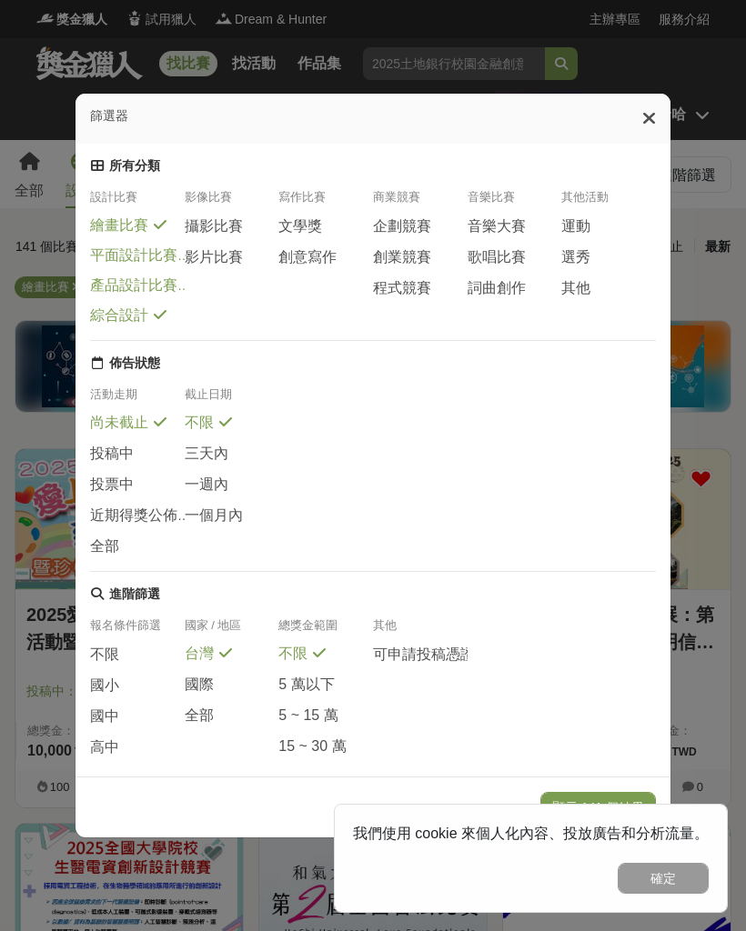
click at [109, 463] on span "投稿中" at bounding box center [112, 454] width 44 height 19
click at [644, 116] on icon at bounding box center [649, 118] width 14 height 18
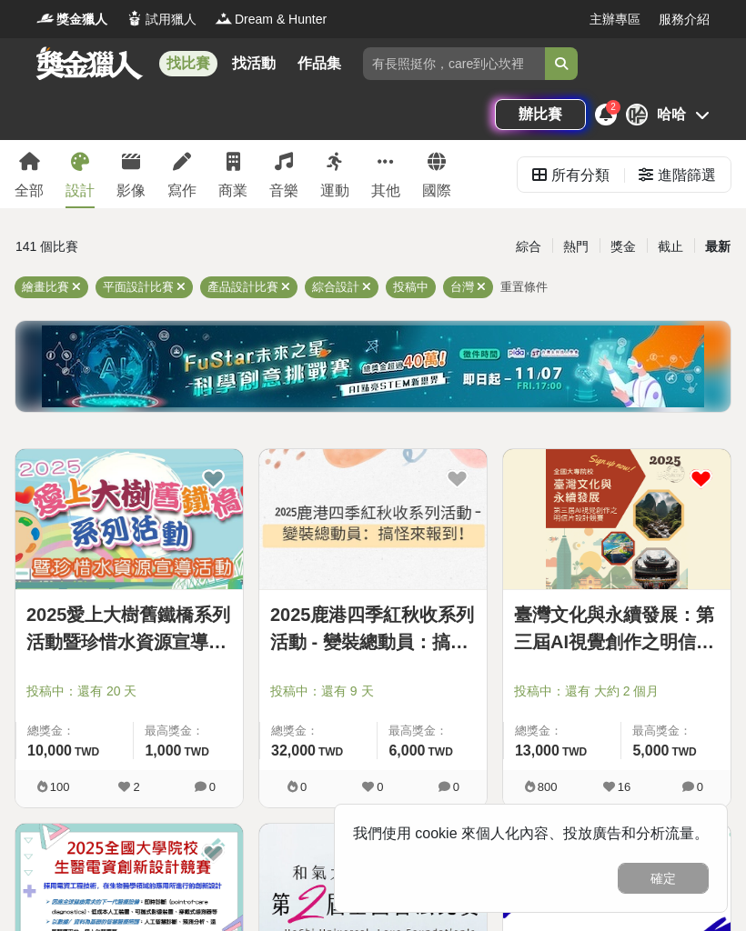
click at [689, 181] on div "進階篩選" at bounding box center [686, 175] width 58 height 36
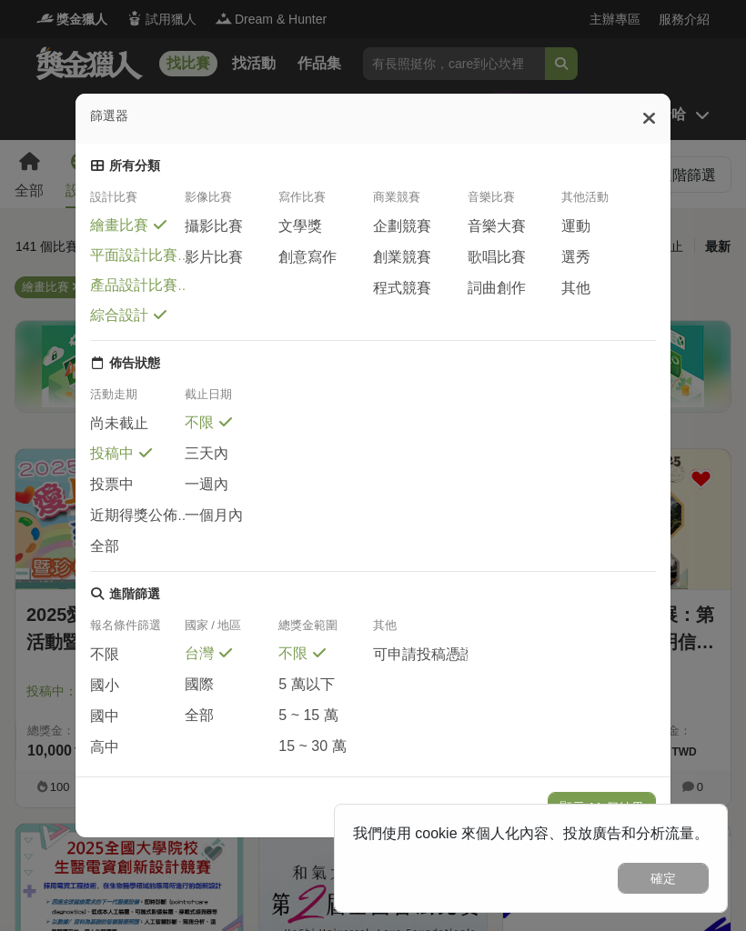
click at [629, 132] on div "篩選器" at bounding box center [372, 119] width 595 height 50
click at [628, 124] on div "篩選器" at bounding box center [372, 119] width 595 height 50
click at [636, 114] on div "篩選器" at bounding box center [372, 119] width 595 height 50
click at [642, 118] on icon at bounding box center [649, 118] width 14 height 18
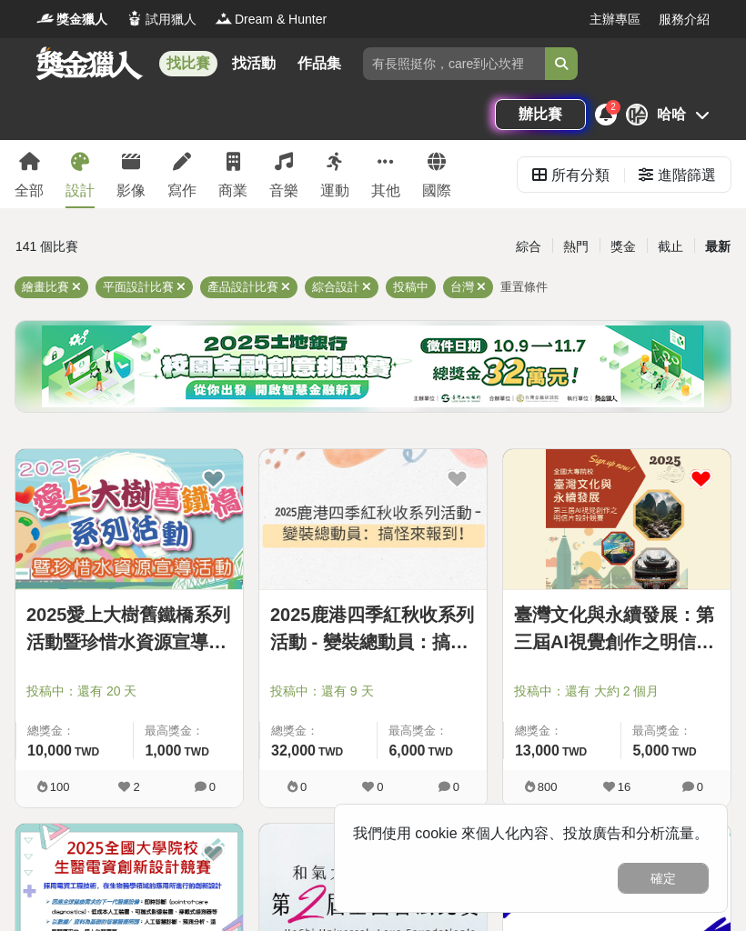
click at [651, 116] on div "哈 哈哈" at bounding box center [668, 115] width 84 height 22
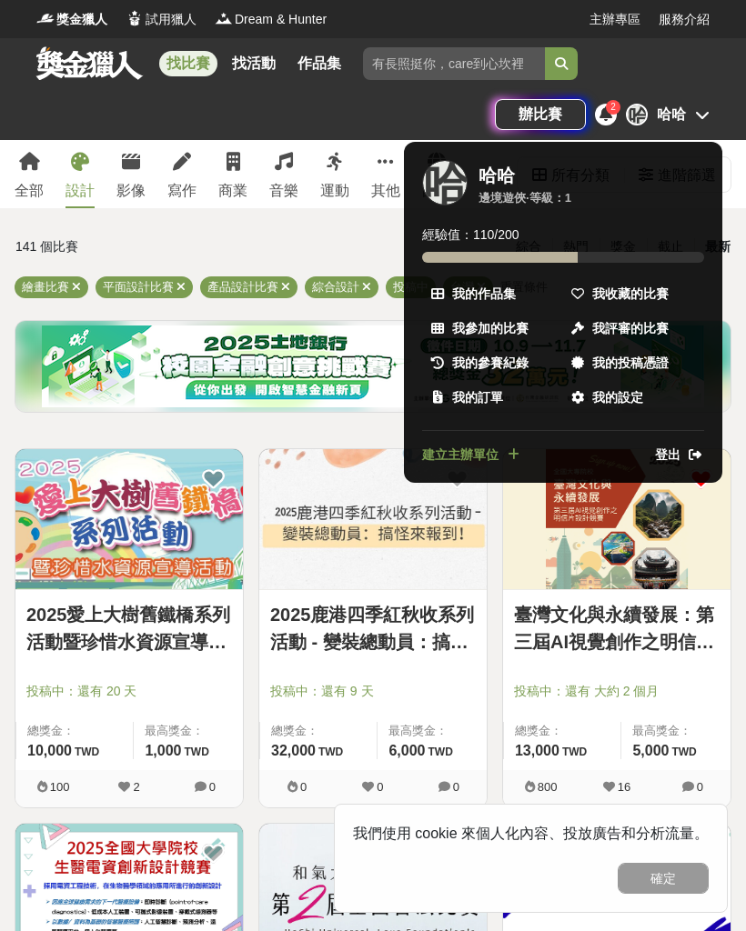
click at [459, 324] on span "我參加的比賽" at bounding box center [490, 328] width 76 height 19
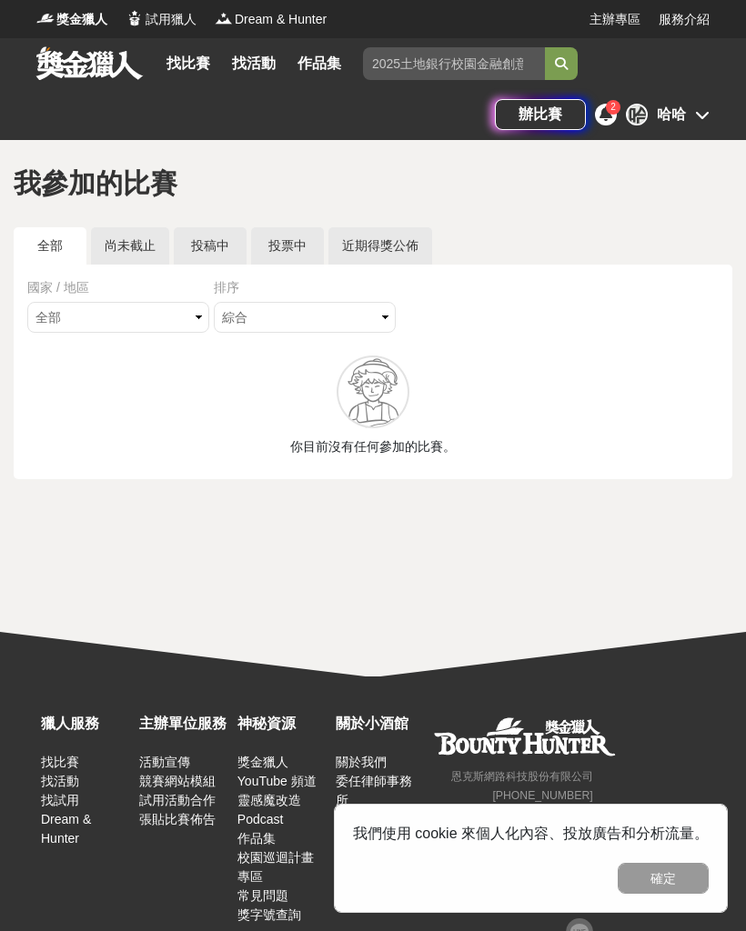
click at [121, 245] on link "尚未截止" at bounding box center [130, 245] width 78 height 37
click at [202, 241] on link "投稿中" at bounding box center [210, 245] width 73 height 37
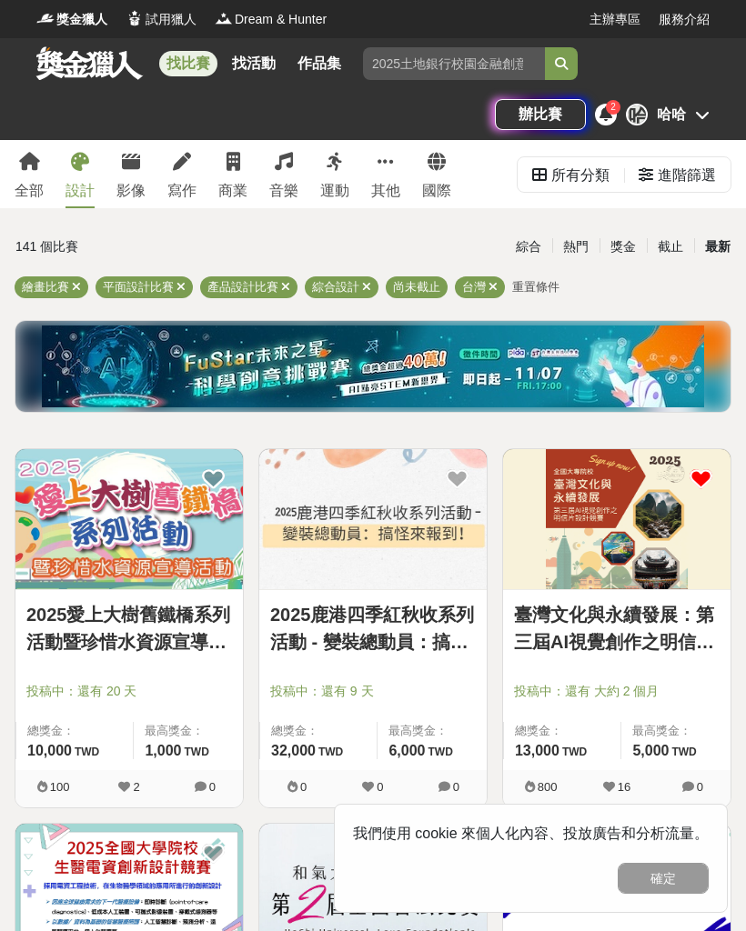
scroll to position [115, 0]
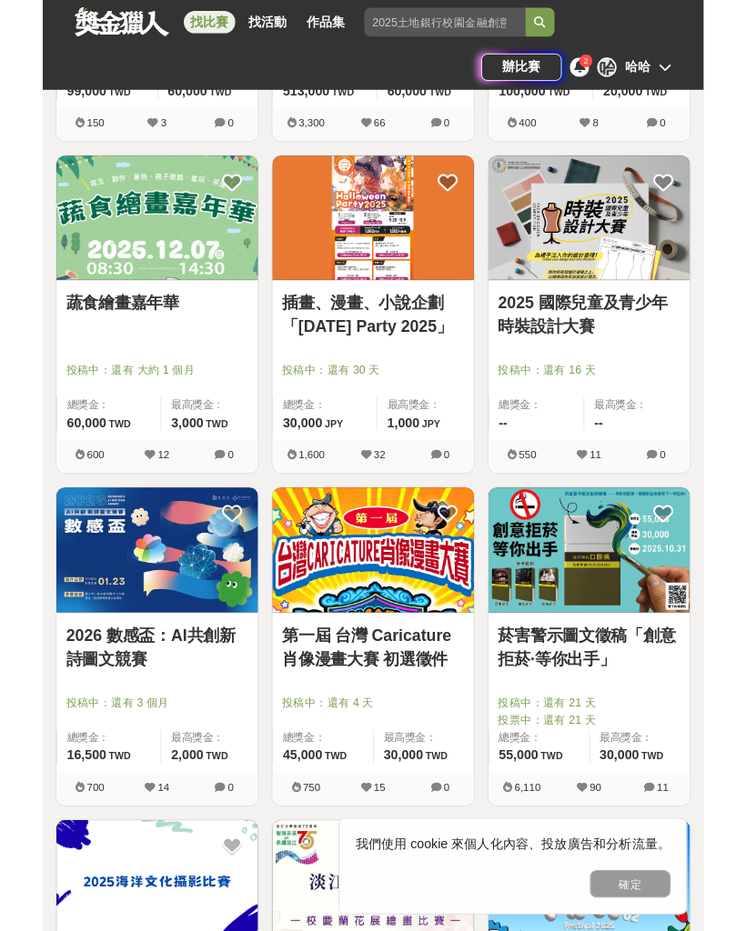
scroll to position [1770, 0]
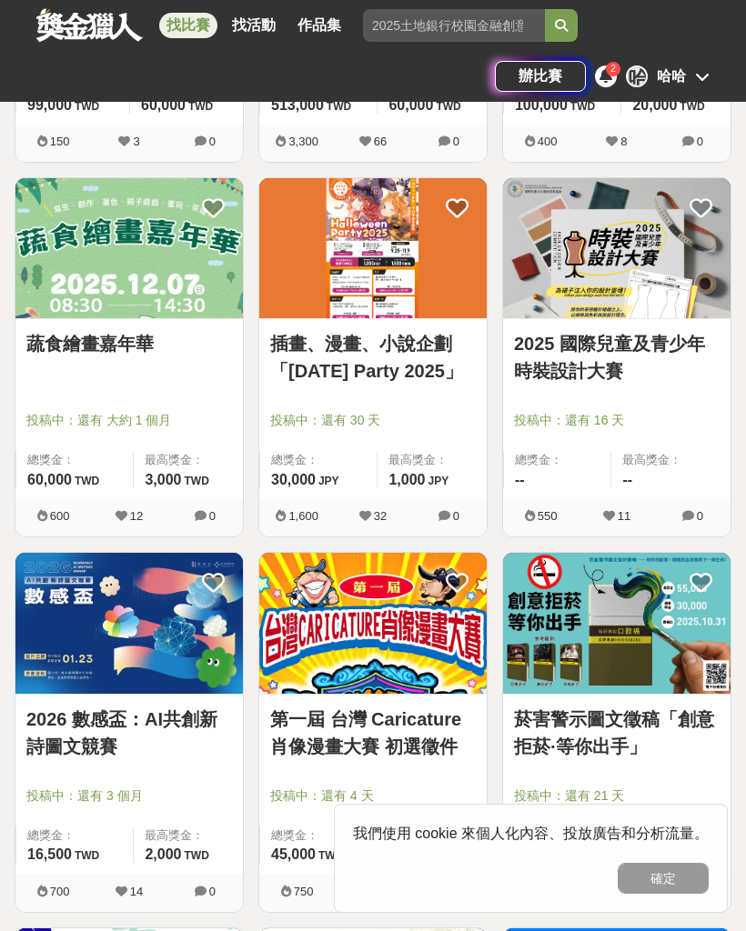
click at [284, 316] on img at bounding box center [372, 248] width 227 height 140
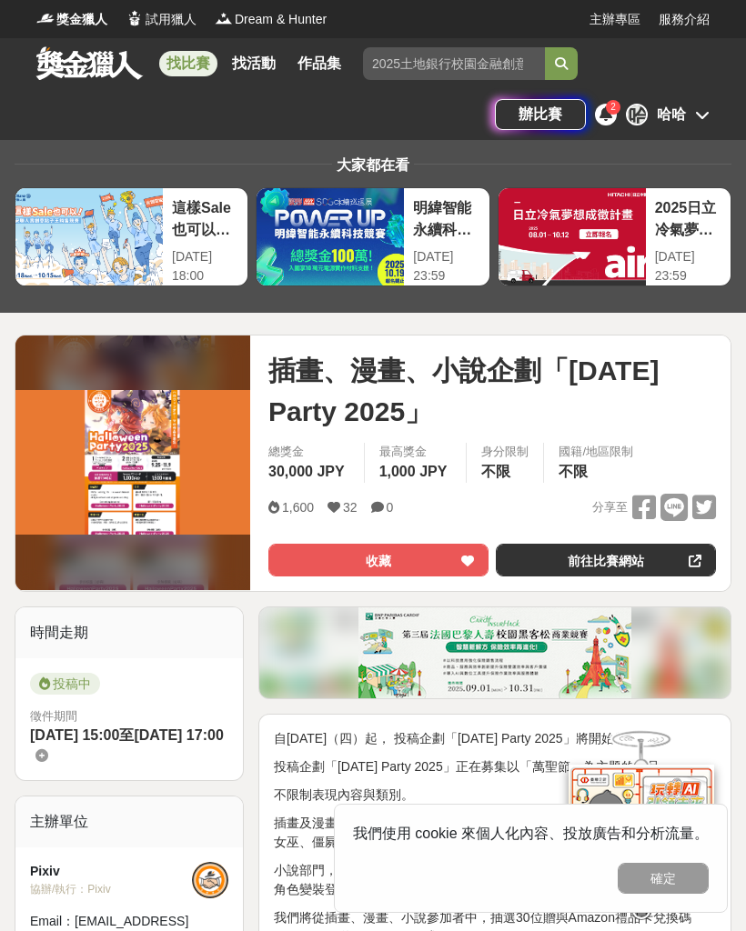
click at [451, 557] on button "收藏" at bounding box center [378, 560] width 220 height 33
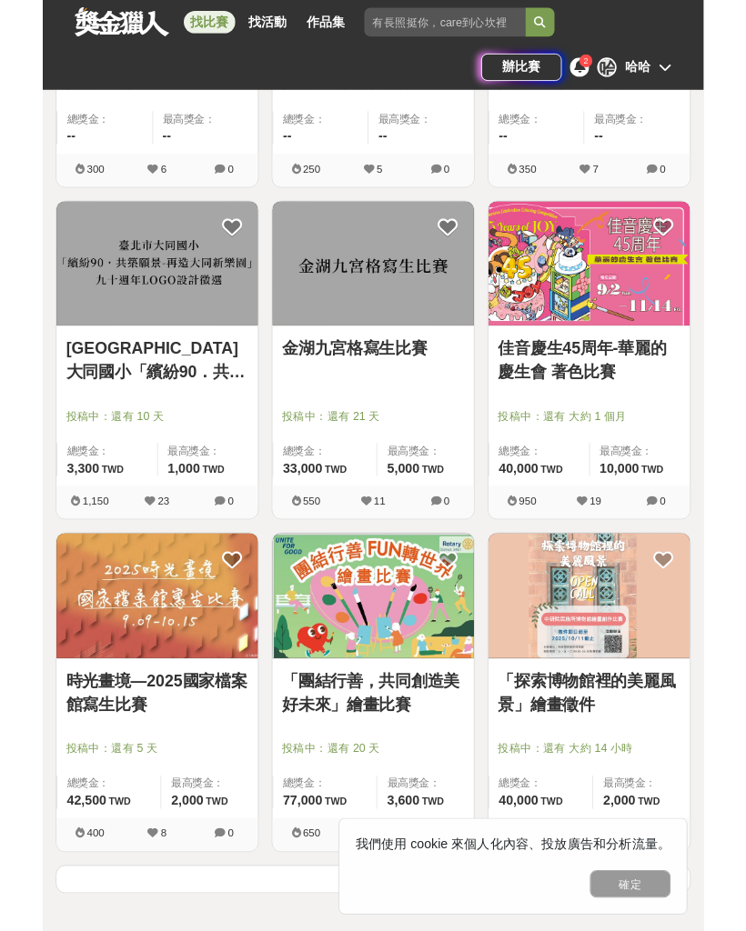
scroll to position [5910, 0]
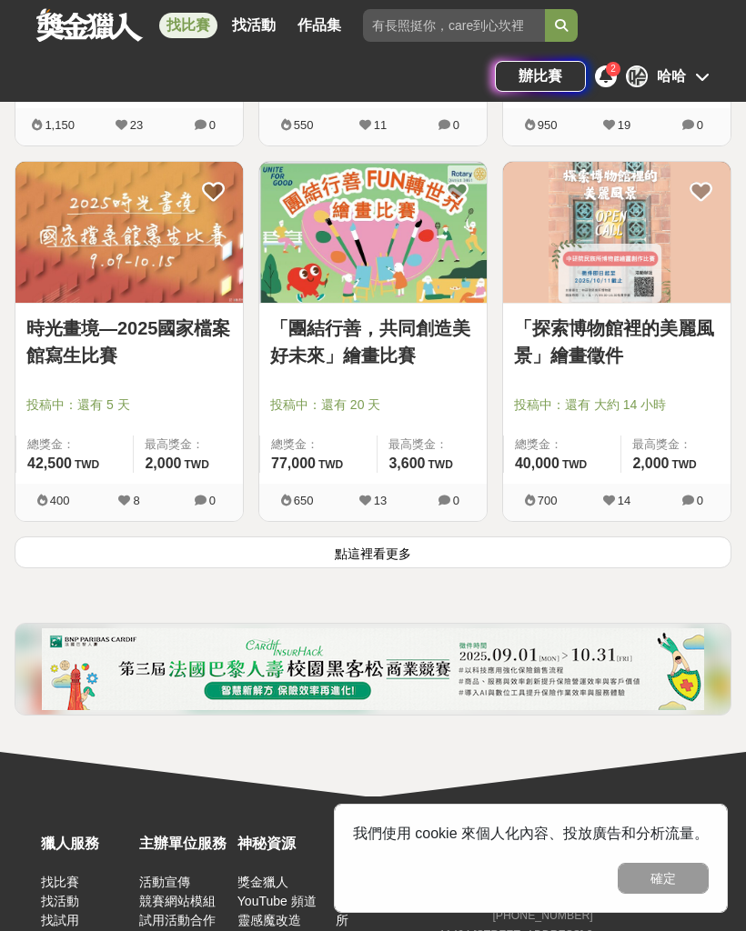
click at [595, 557] on button "點這裡看更多" at bounding box center [373, 552] width 716 height 32
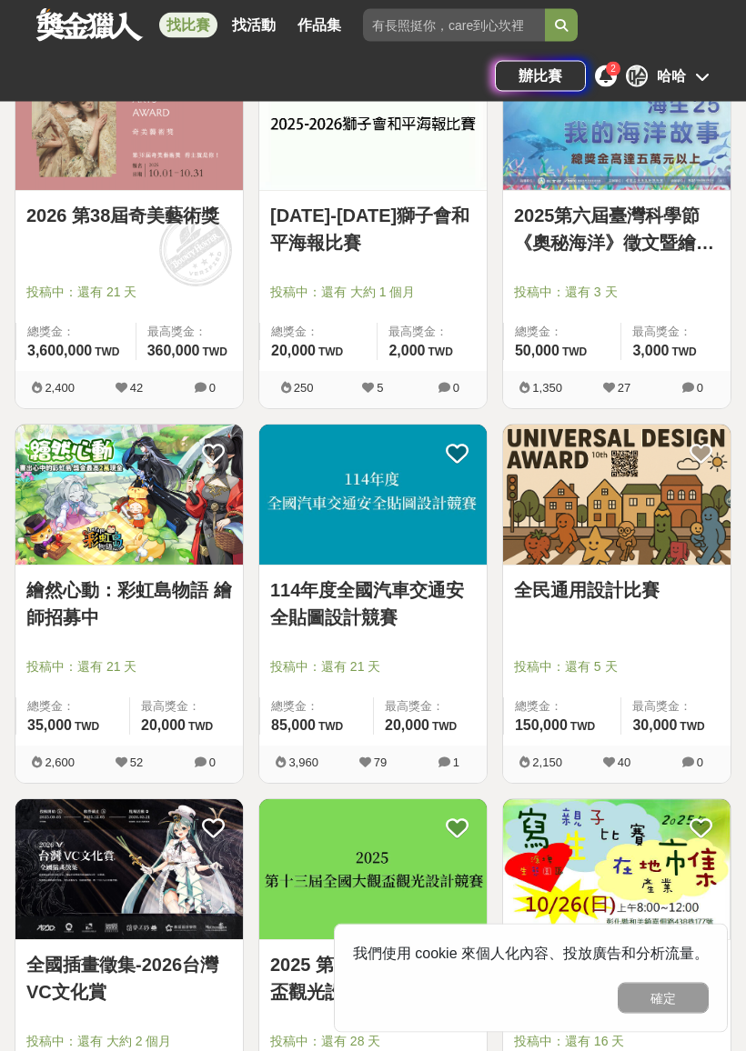
scroll to position [7522, 0]
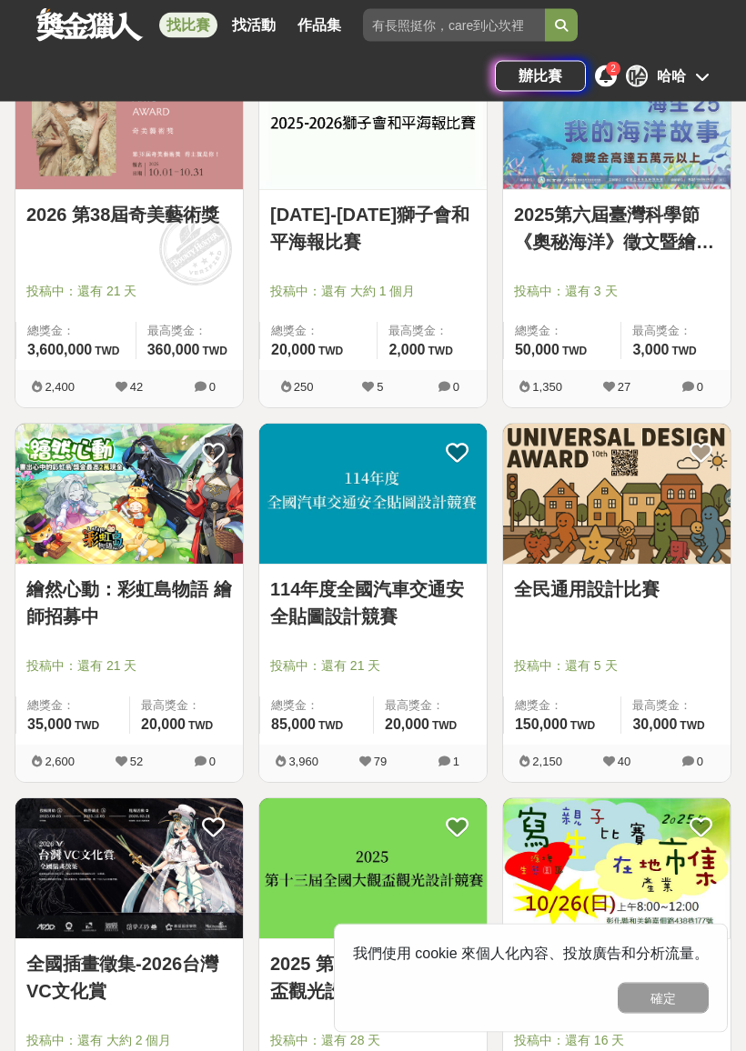
click at [539, 531] on img at bounding box center [616, 495] width 227 height 140
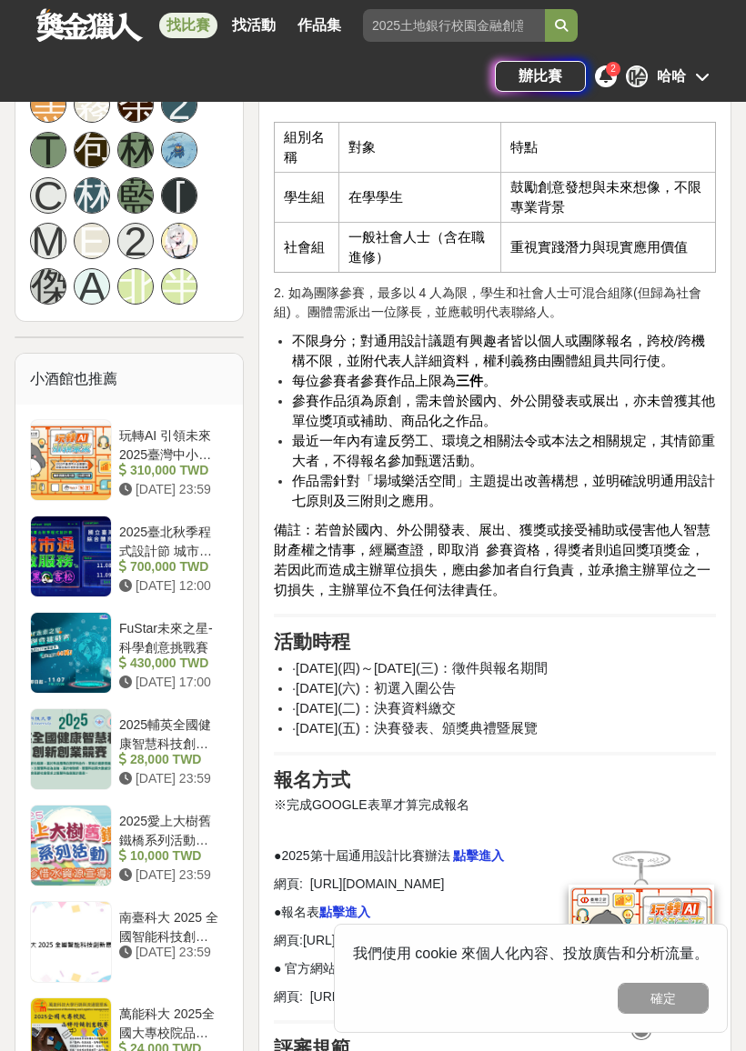
scroll to position [1592, 0]
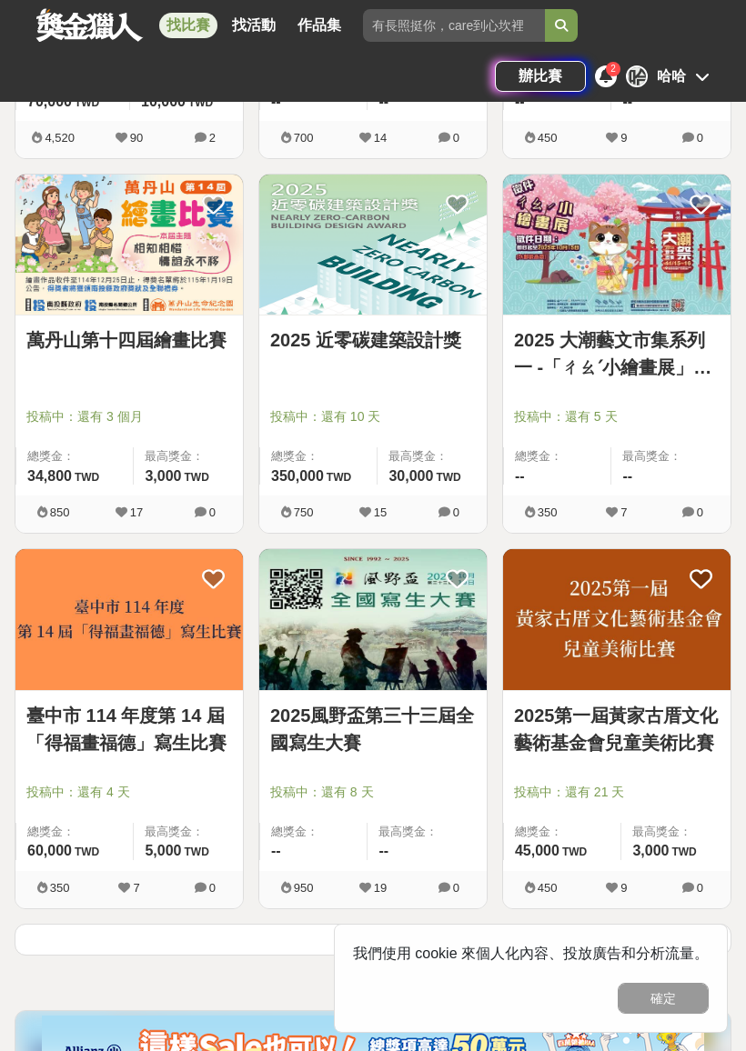
scroll to position [8602, 0]
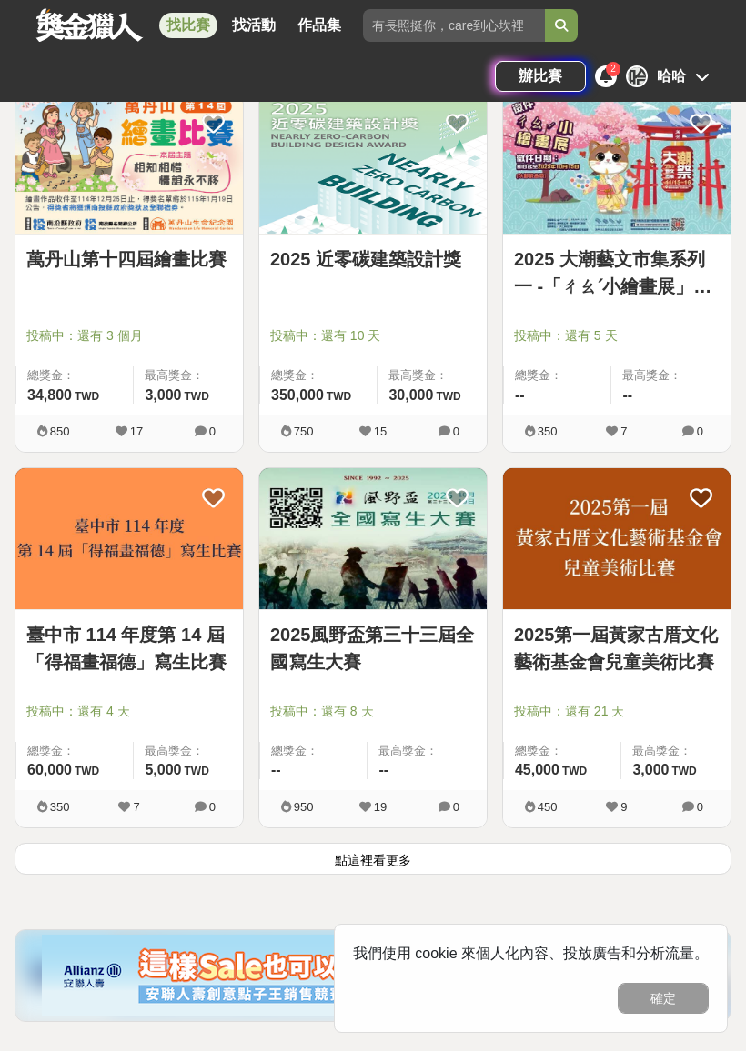
click at [165, 856] on button "點這裡看更多" at bounding box center [373, 859] width 716 height 32
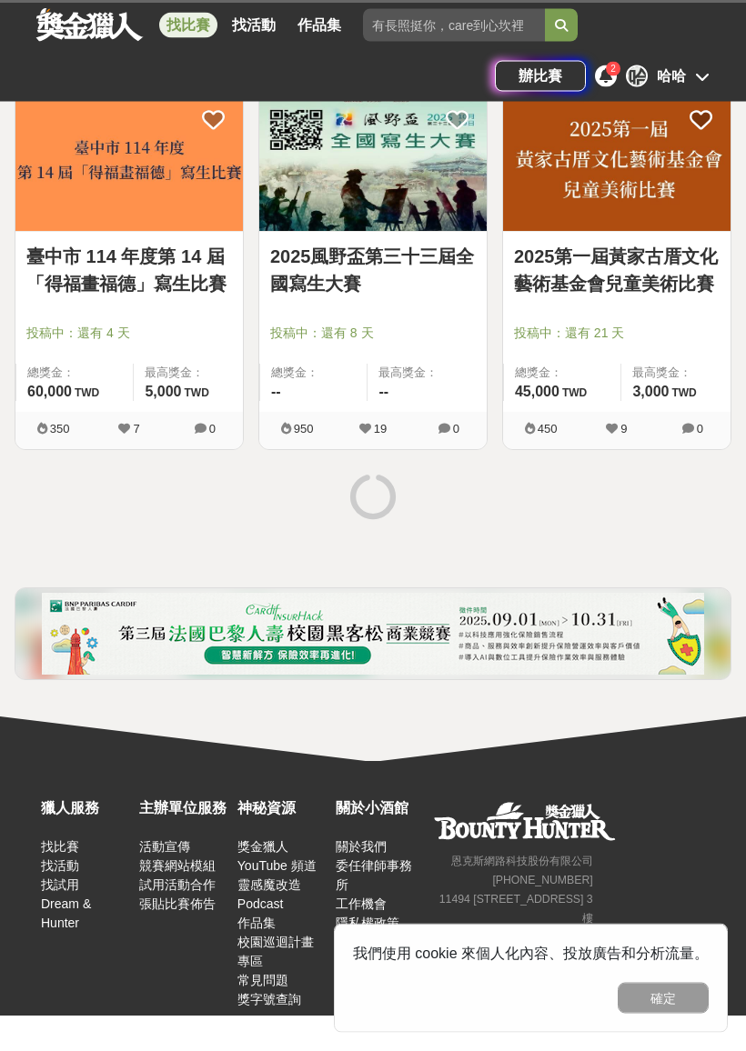
scroll to position [8985, 0]
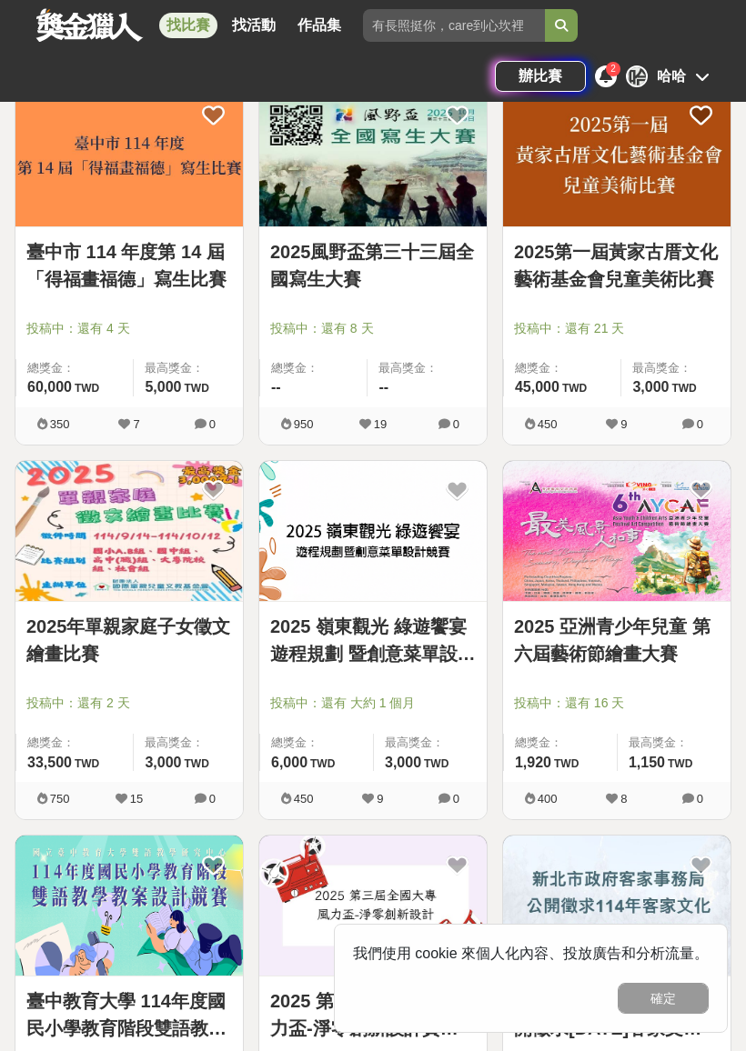
click at [112, 660] on link "2025年單親家庭子女徵文繪畫比賽" at bounding box center [128, 640] width 205 height 55
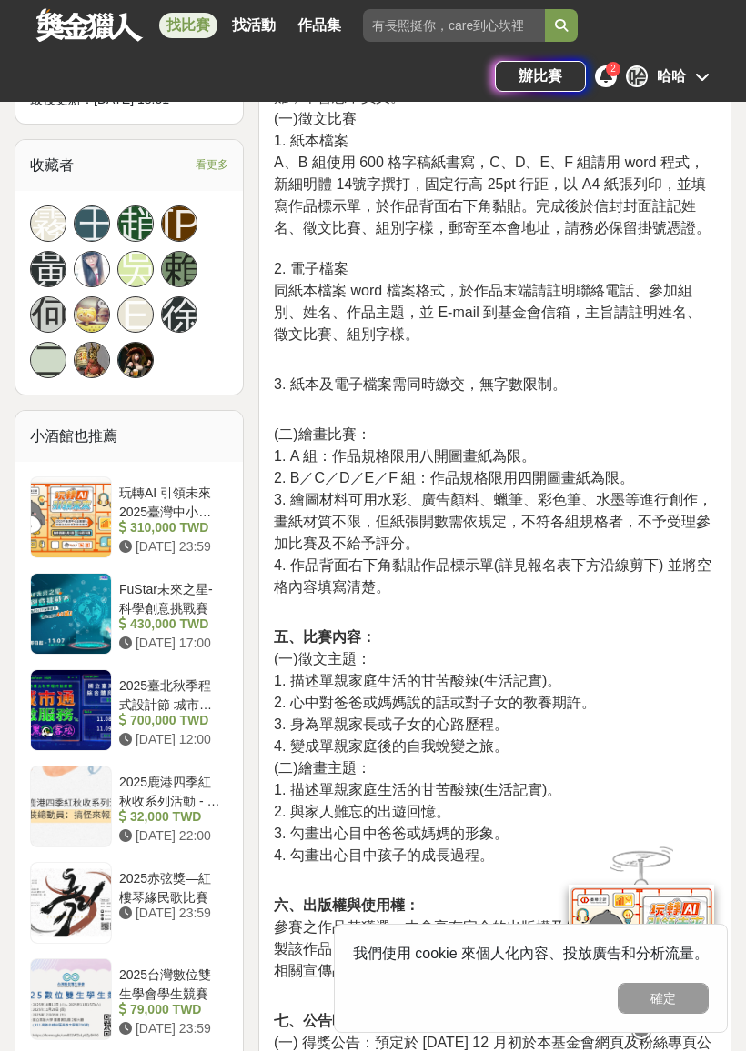
scroll to position [1400, 0]
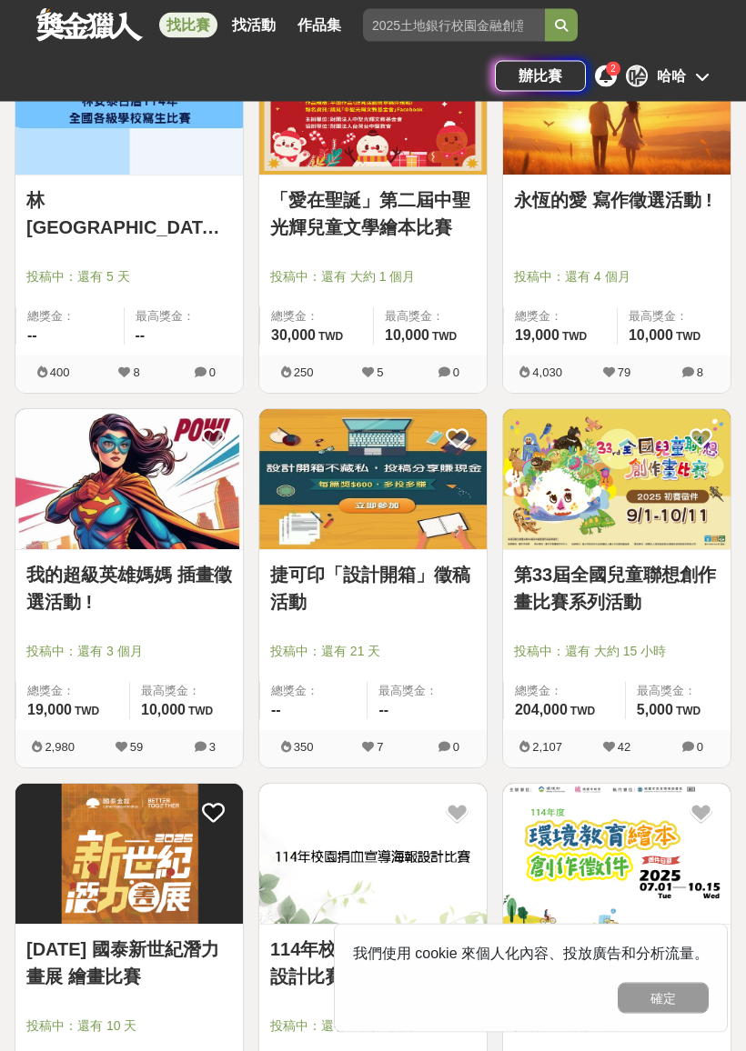
scroll to position [10162, 0]
